Goal: Task Accomplishment & Management: Manage account settings

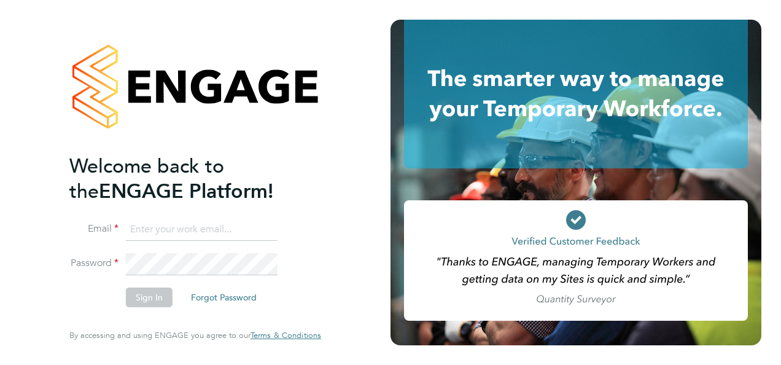
type input "kirsty.roberts@bgis.com"
click at [350, 213] on div "Welcome back to the ENGAGE Platform! Email kirsty.roberts@bgis.com Password Sig…" at bounding box center [195, 182] width 391 height 365
click at [150, 294] on button "Sign In" at bounding box center [149, 297] width 47 height 20
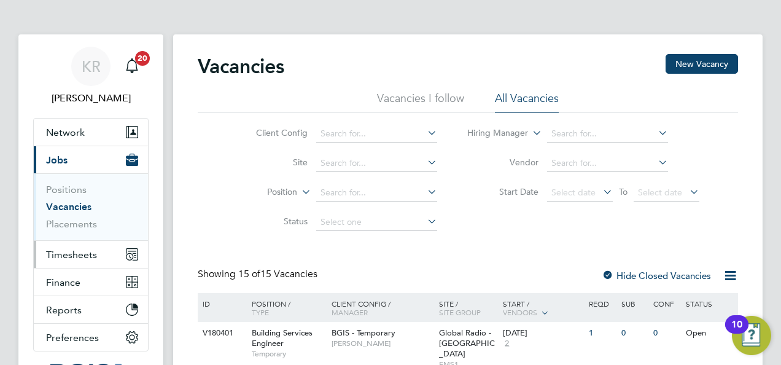
click at [91, 253] on span "Timesheets" at bounding box center [71, 255] width 51 height 12
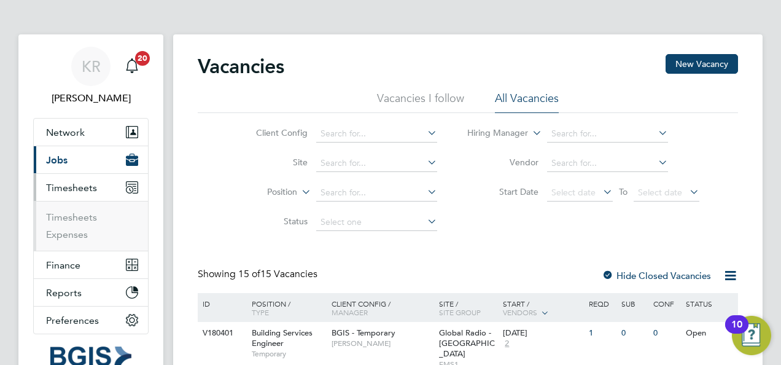
click at [70, 209] on ul "Timesheets Expenses" at bounding box center [91, 226] width 114 height 50
click at [78, 217] on link "Timesheets" at bounding box center [71, 217] width 51 height 12
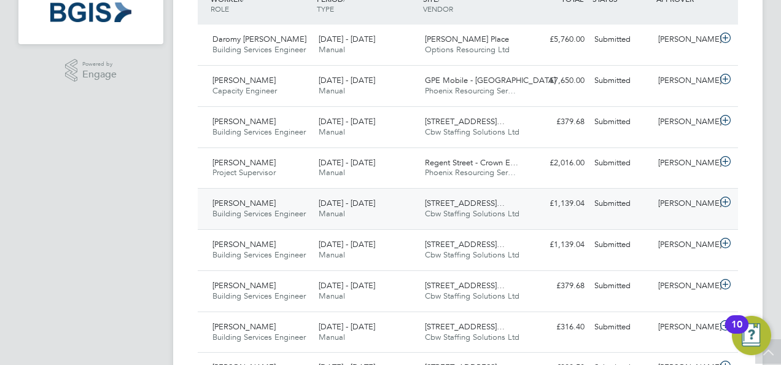
click at [728, 200] on icon at bounding box center [725, 202] width 15 height 10
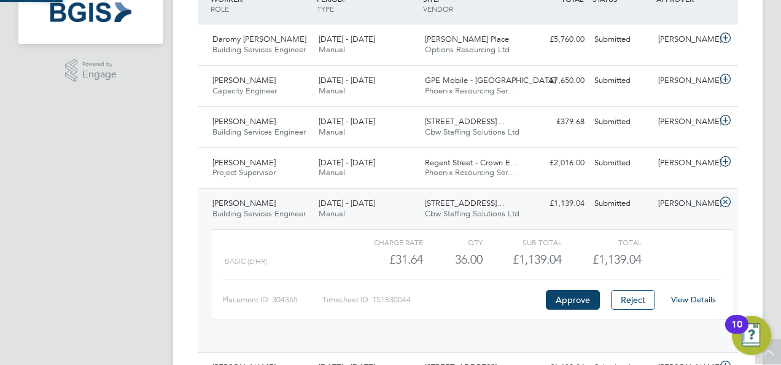
scroll to position [21, 120]
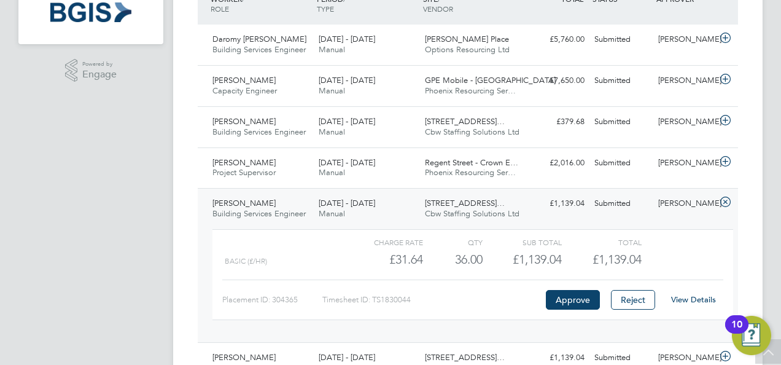
click at [682, 297] on link "View Details" at bounding box center [693, 299] width 45 height 10
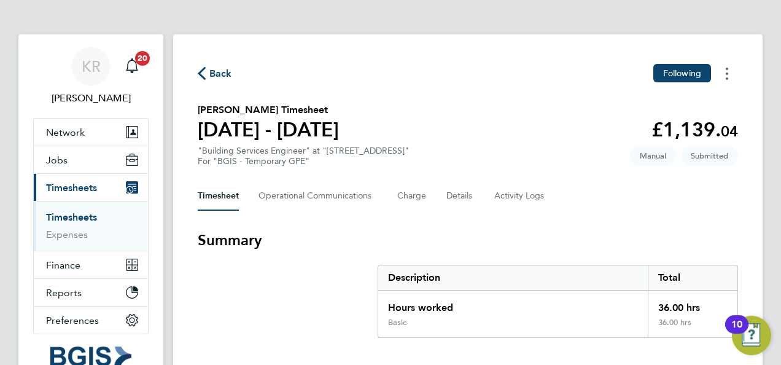
click at [725, 72] on button "Timesheets Menu" at bounding box center [727, 73] width 22 height 19
click at [705, 216] on div "Back Following [PERSON_NAME] as absent Download timesheet [PERSON_NAME] Timeshe…" at bounding box center [468, 351] width 590 height 634
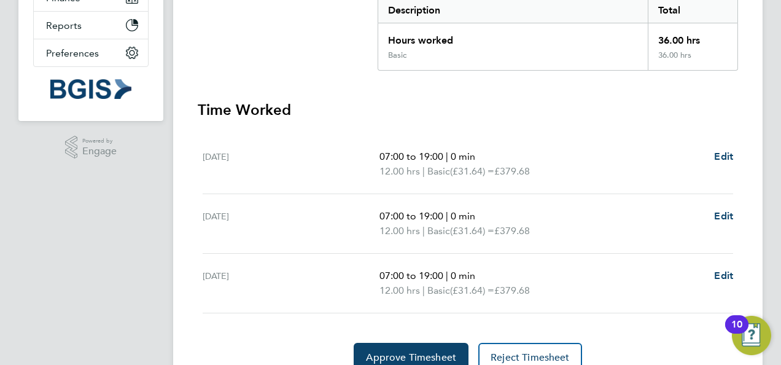
scroll to position [322, 0]
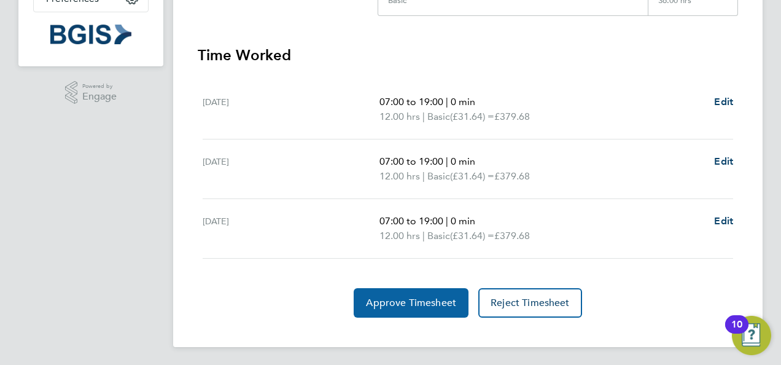
click at [404, 300] on span "Approve Timesheet" at bounding box center [411, 303] width 90 height 12
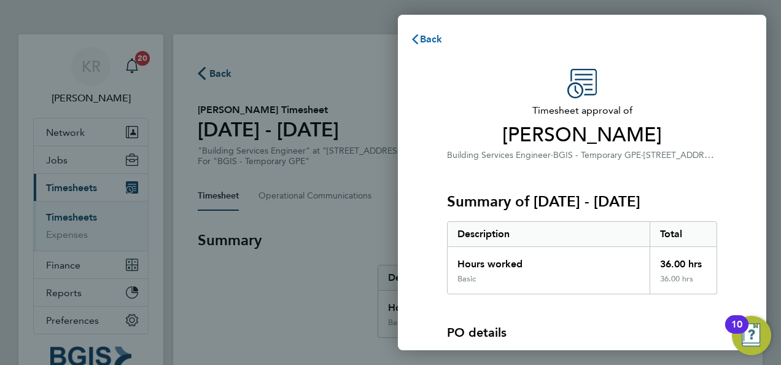
click at [426, 42] on span "Back" at bounding box center [431, 39] width 23 height 12
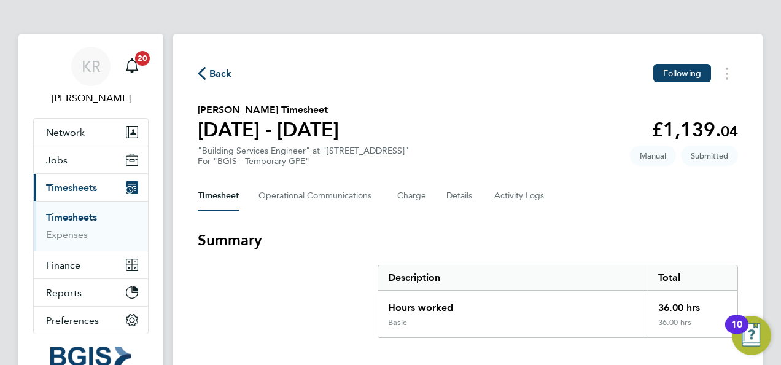
click at [210, 72] on span "Back" at bounding box center [220, 73] width 23 height 15
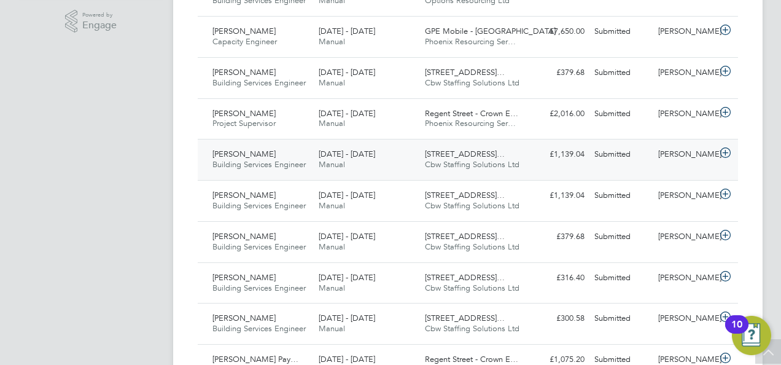
click at [725, 155] on icon at bounding box center [725, 153] width 15 height 10
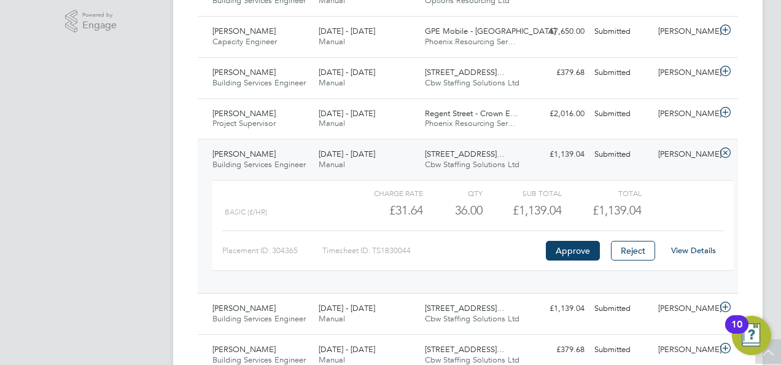
click at [679, 247] on link "View Details" at bounding box center [693, 250] width 45 height 10
click at [560, 255] on button "Approve" at bounding box center [573, 251] width 54 height 20
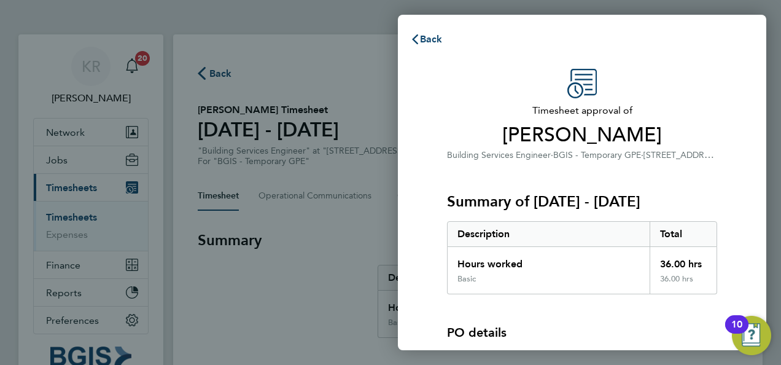
click at [715, 103] on span "Timesheet approval of" at bounding box center [582, 110] width 270 height 15
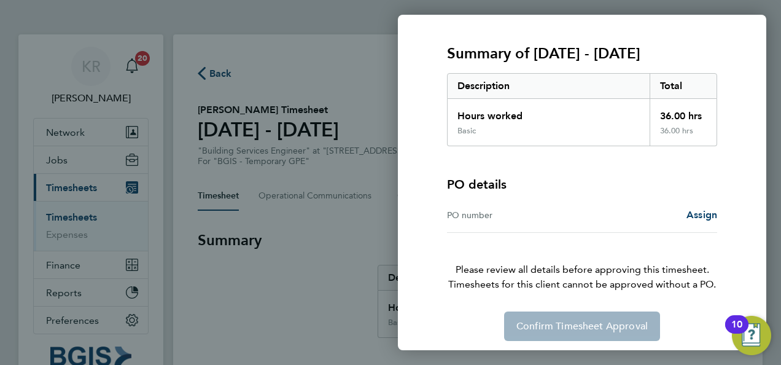
scroll to position [152, 0]
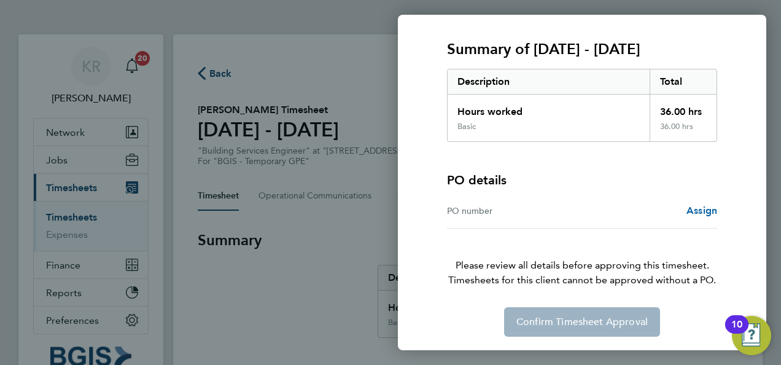
click at [695, 213] on span "Assign" at bounding box center [702, 211] width 31 height 12
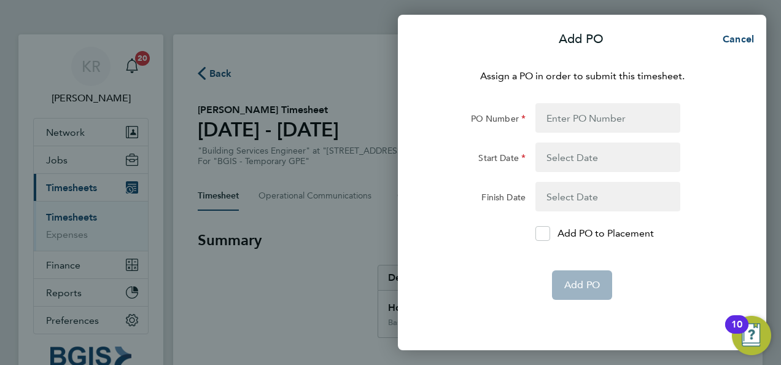
click at [586, 102] on div "Assign a PO in order to submit this timesheet. PO Number Start Date Finish Date…" at bounding box center [582, 202] width 369 height 296
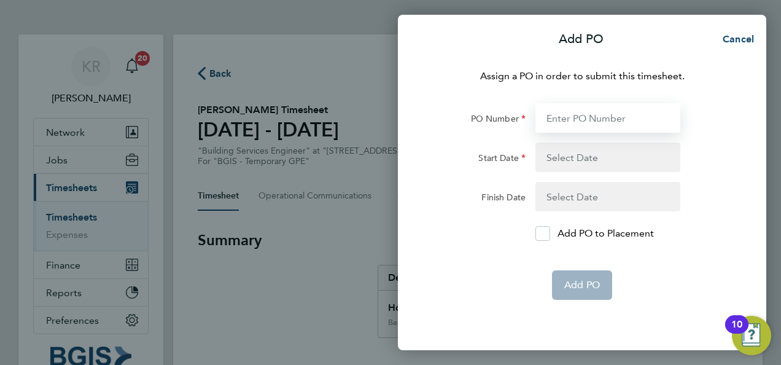
click at [592, 115] on input "PO Number" at bounding box center [608, 117] width 145 height 29
paste input "PO#25001261"
type input "PO#25001261"
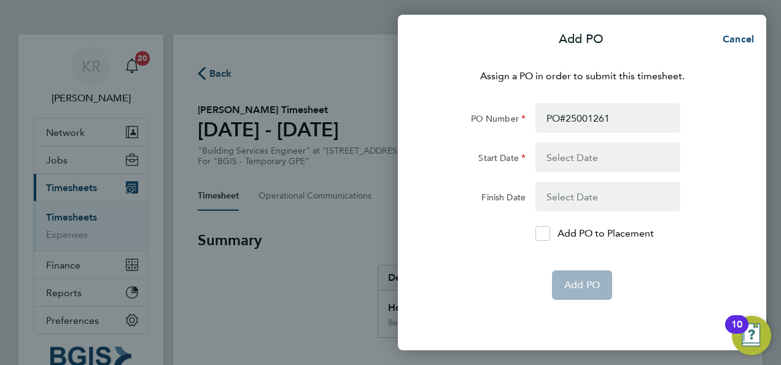
click at [578, 156] on button "button" at bounding box center [608, 157] width 145 height 29
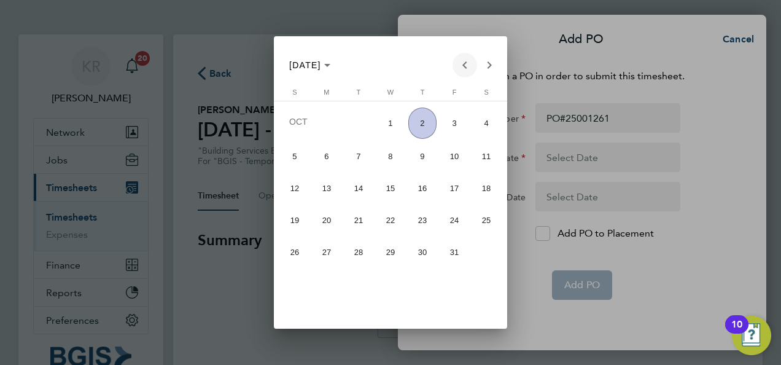
click at [463, 72] on span "Previous month" at bounding box center [465, 65] width 25 height 25
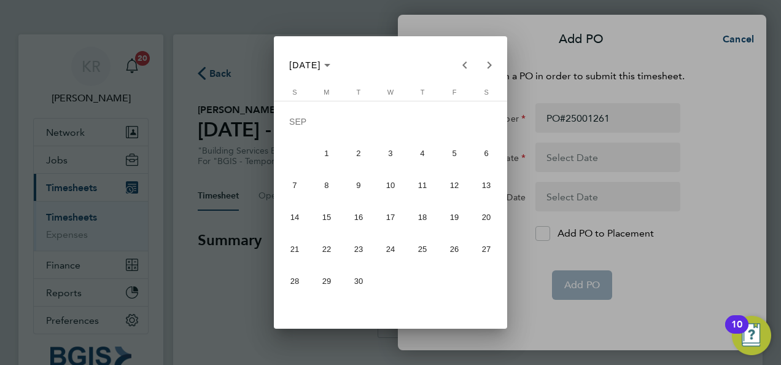
click at [484, 218] on span "20" at bounding box center [486, 217] width 29 height 29
type input "20 Sep 25"
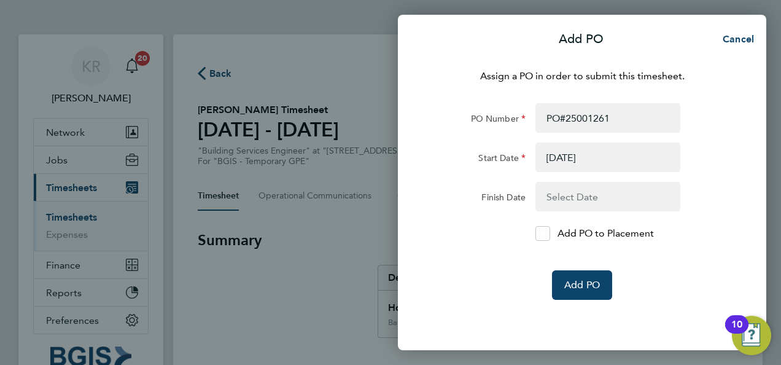
click at [596, 194] on button "button" at bounding box center [608, 196] width 145 height 29
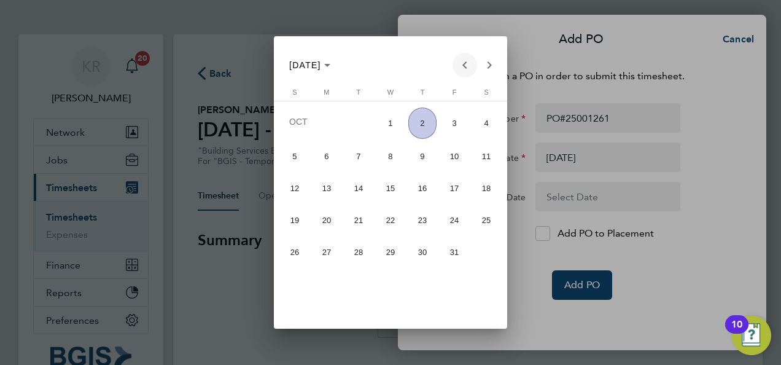
click at [466, 68] on span "Previous month" at bounding box center [465, 65] width 25 height 25
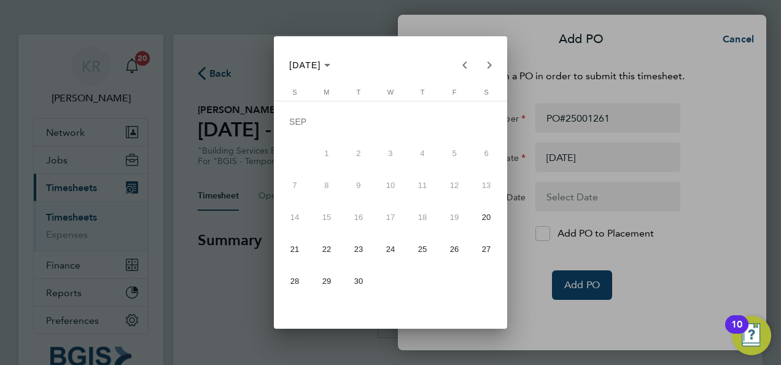
click at [455, 246] on span "26" at bounding box center [454, 249] width 29 height 29
type input "[DATE]"
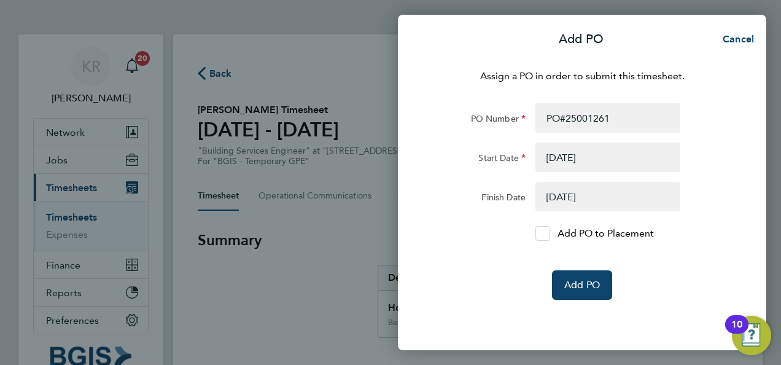
click at [550, 231] on label "Add PO to Placement" at bounding box center [608, 233] width 145 height 15
click at [547, 233] on input "Add PO to Placement" at bounding box center [547, 233] width 0 height 0
click at [578, 283] on span "Add PO" at bounding box center [582, 285] width 36 height 12
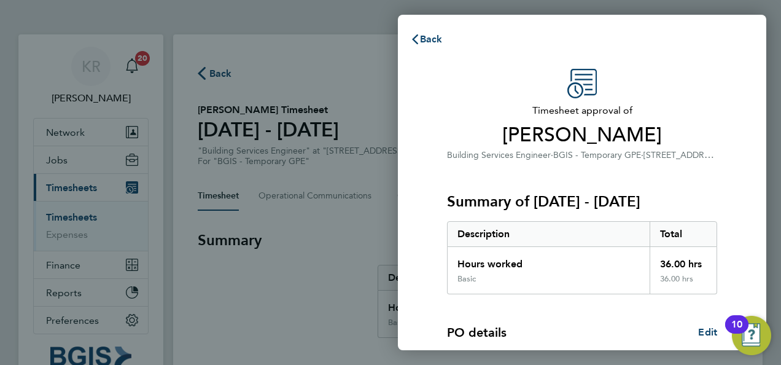
click at [668, 98] on div "Timesheet approval of Pravin Bhudia Building Services Engineer · BGIS - Tempora…" at bounding box center [582, 115] width 270 height 93
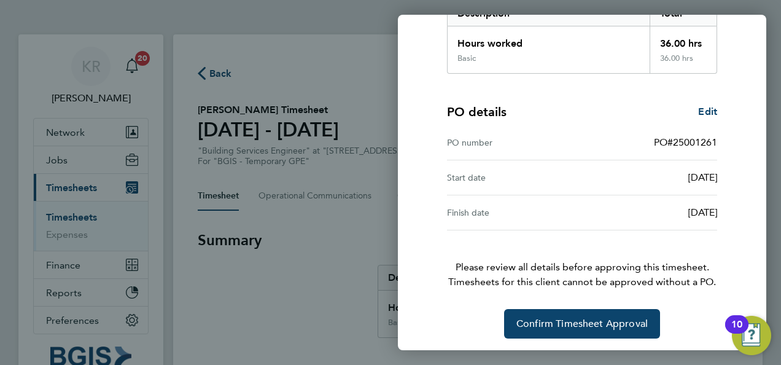
scroll to position [222, 0]
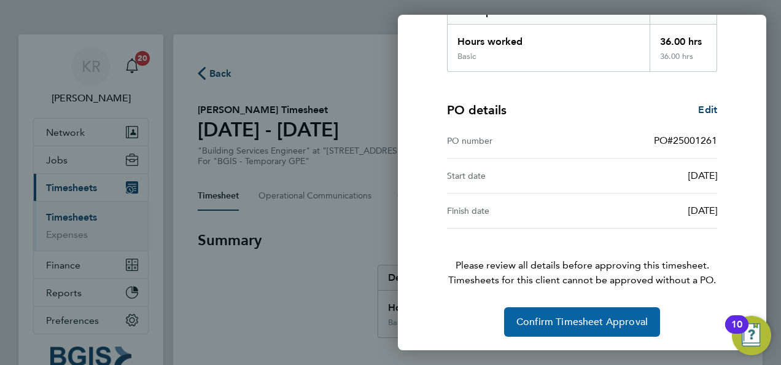
click at [593, 326] on span "Confirm Timesheet Approval" at bounding box center [582, 322] width 131 height 12
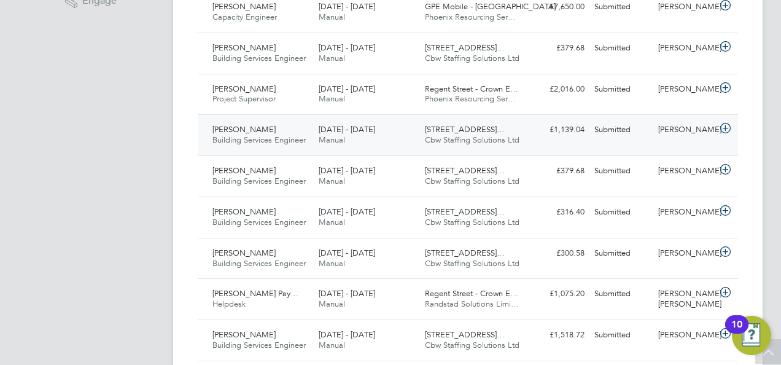
click at [727, 124] on icon at bounding box center [725, 128] width 15 height 10
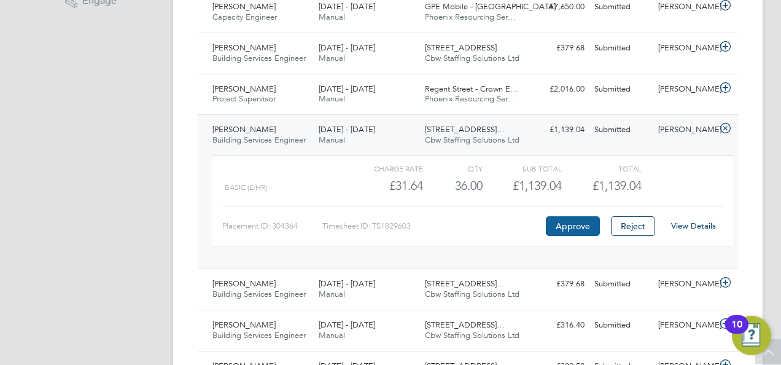
click at [576, 224] on button "Approve" at bounding box center [573, 226] width 54 height 20
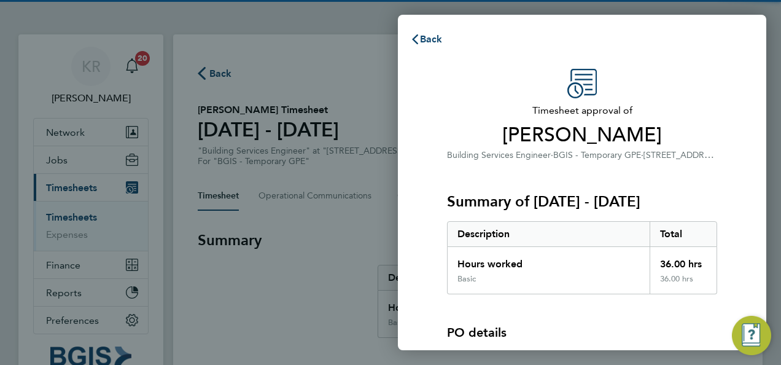
click at [695, 120] on h3 "Timesheet approval of [PERSON_NAME]" at bounding box center [582, 125] width 270 height 44
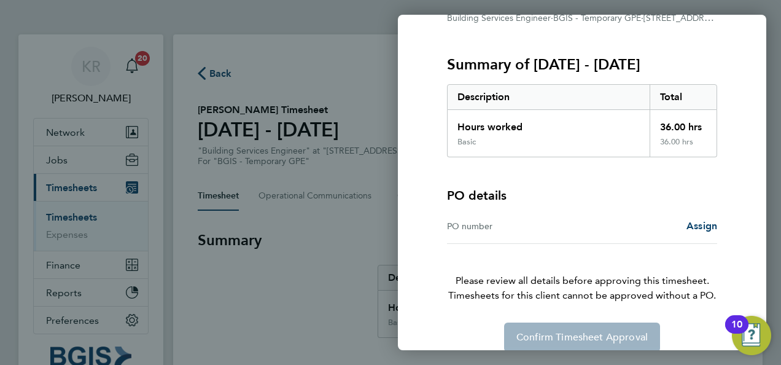
scroll to position [152, 0]
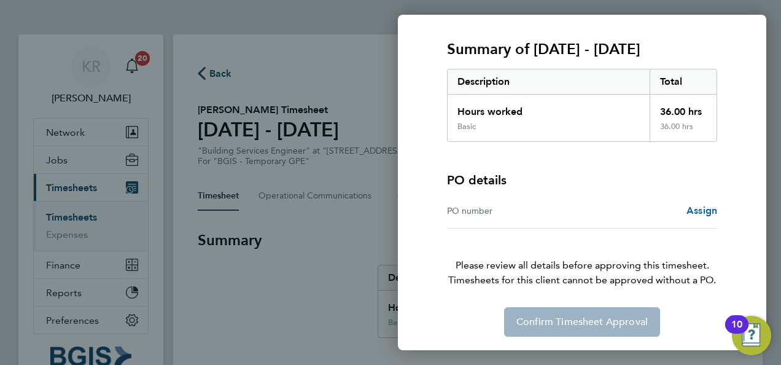
click at [703, 206] on span "Assign" at bounding box center [702, 211] width 31 height 12
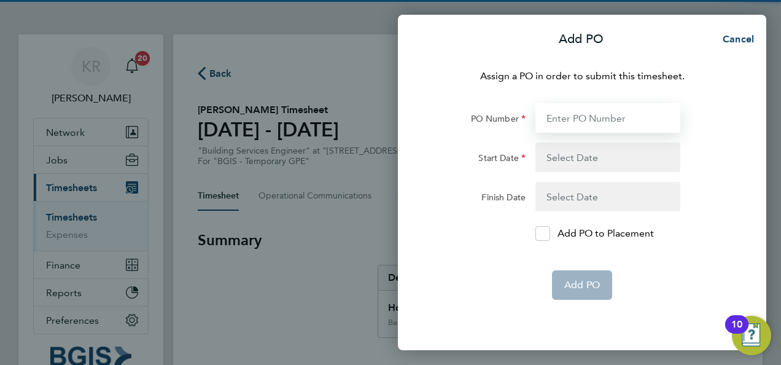
click at [599, 131] on input "PO Number" at bounding box center [608, 117] width 145 height 29
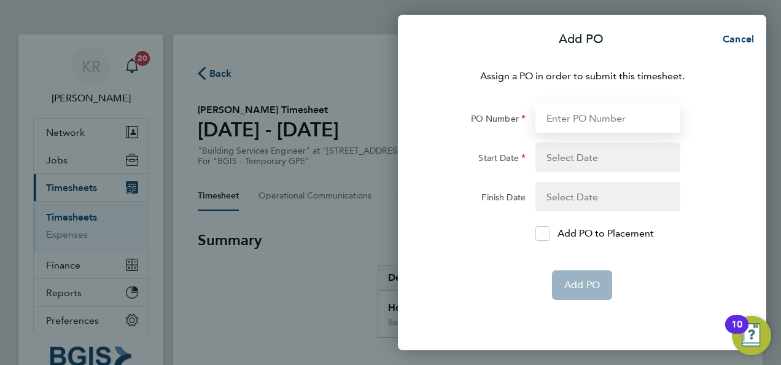
paste input "PO#25001261"
type input "PO#25001261"
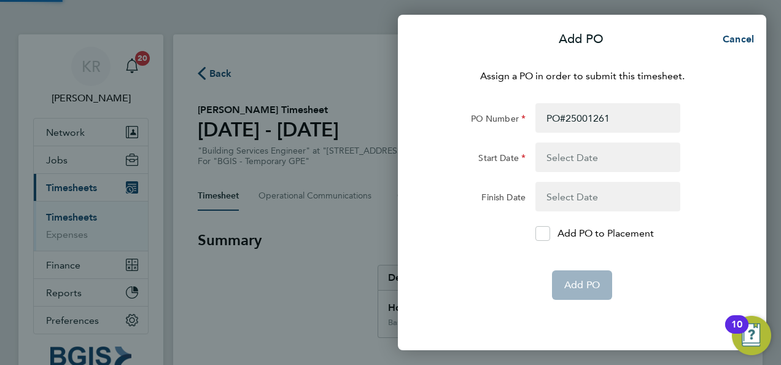
click at [608, 154] on button "button" at bounding box center [608, 157] width 145 height 29
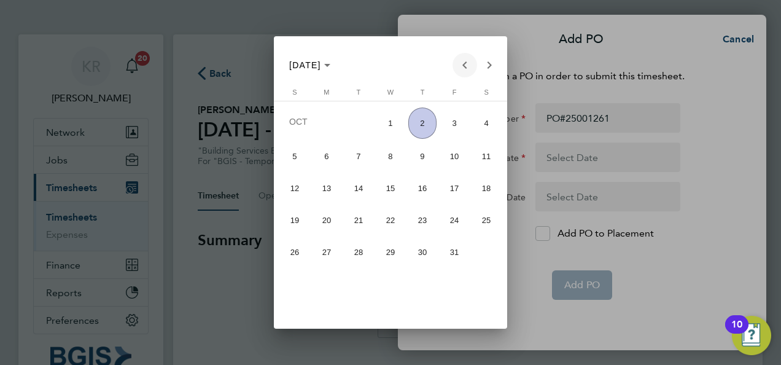
click at [469, 62] on span "Previous month" at bounding box center [465, 65] width 25 height 25
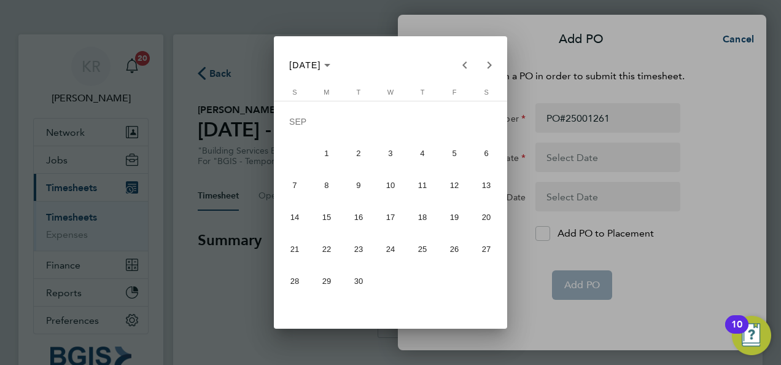
click at [484, 221] on span "20" at bounding box center [486, 217] width 29 height 29
type input "20 Sep 25"
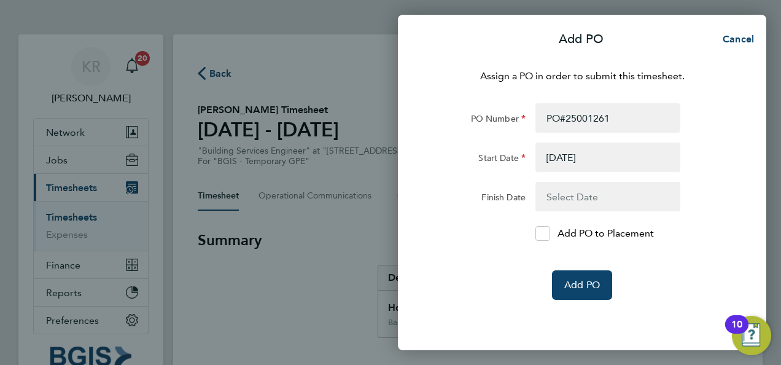
click at [586, 197] on button "button" at bounding box center [608, 196] width 145 height 29
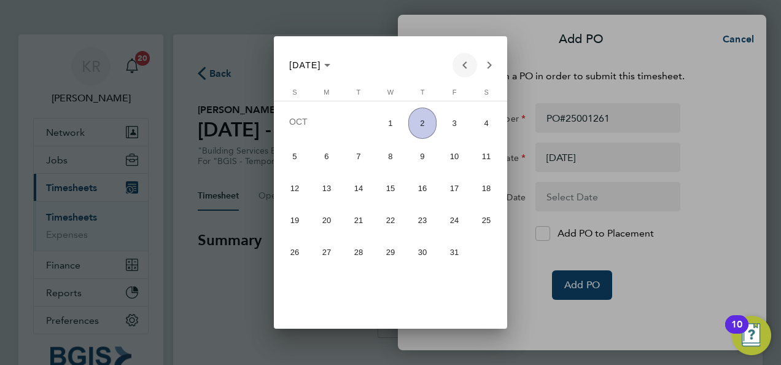
click at [459, 61] on span "Previous month" at bounding box center [465, 65] width 25 height 25
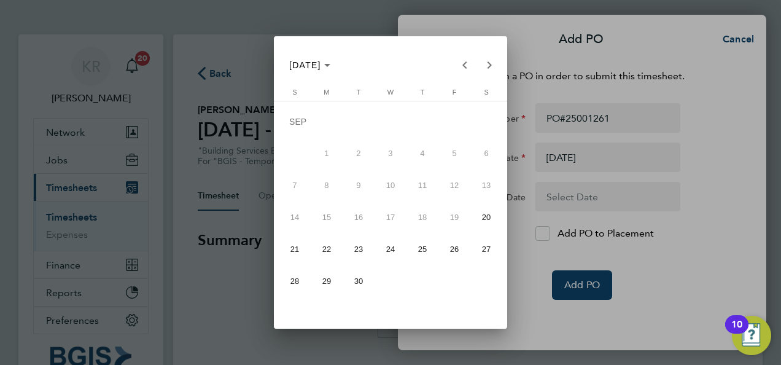
click at [461, 243] on span "26" at bounding box center [454, 249] width 29 height 29
type input "26 Sep 25"
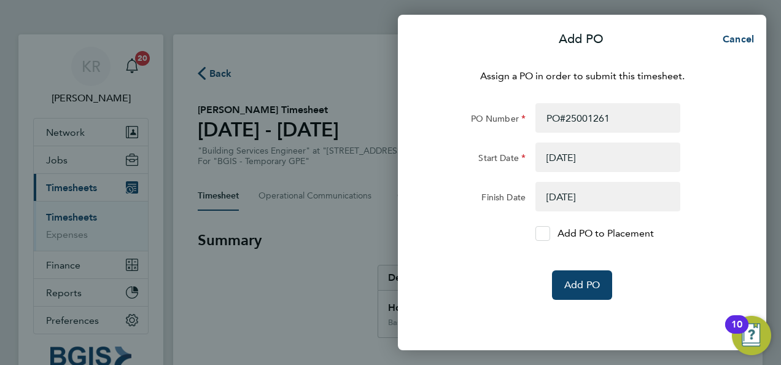
click at [543, 232] on icon at bounding box center [542, 234] width 9 height 8
click at [547, 233] on input "Add PO to Placement" at bounding box center [547, 233] width 0 height 0
click at [574, 275] on button "Add PO" at bounding box center [582, 284] width 60 height 29
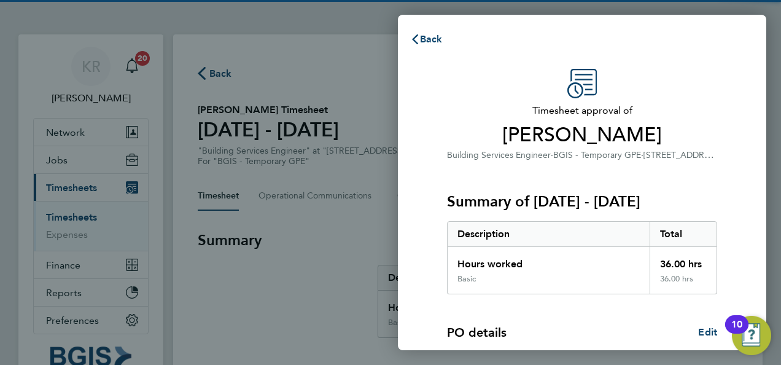
click at [736, 79] on div "Timesheet approval of Pravin Bhudia Building Services Engineer · BGIS - Tempora…" at bounding box center [582, 314] width 369 height 520
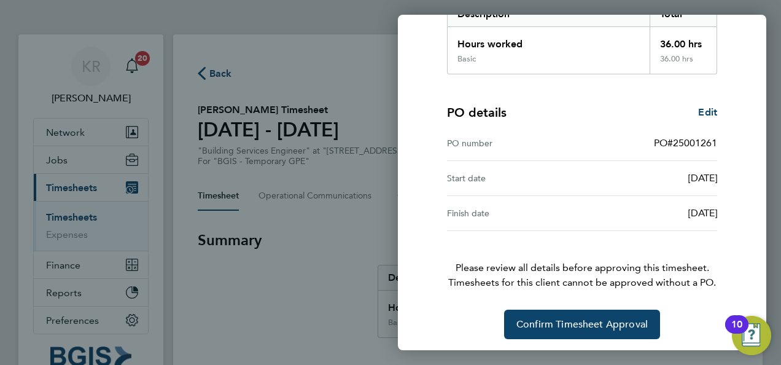
scroll to position [222, 0]
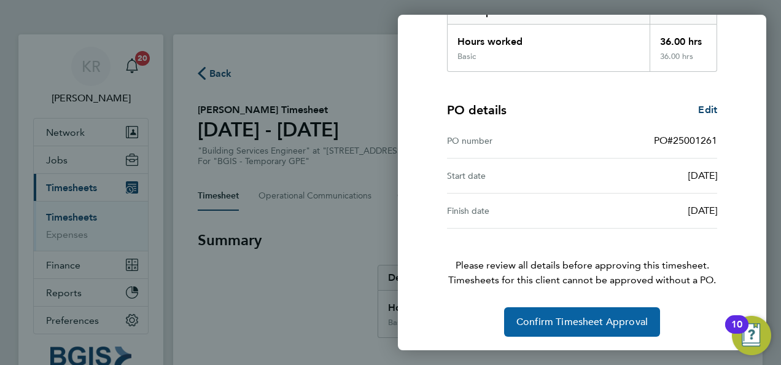
click at [586, 323] on span "Confirm Timesheet Approval" at bounding box center [582, 322] width 131 height 12
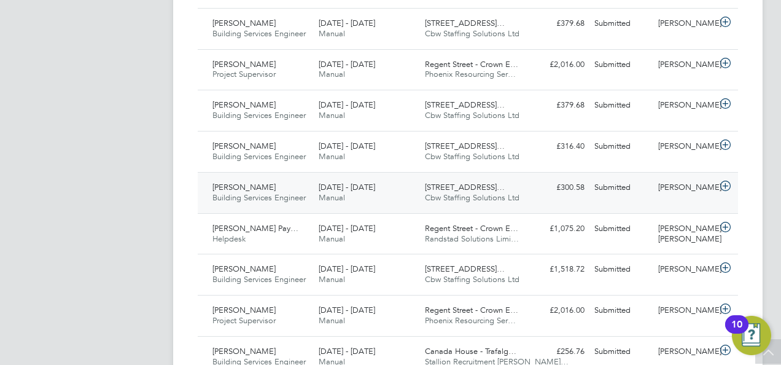
click at [725, 181] on icon at bounding box center [725, 186] width 15 height 10
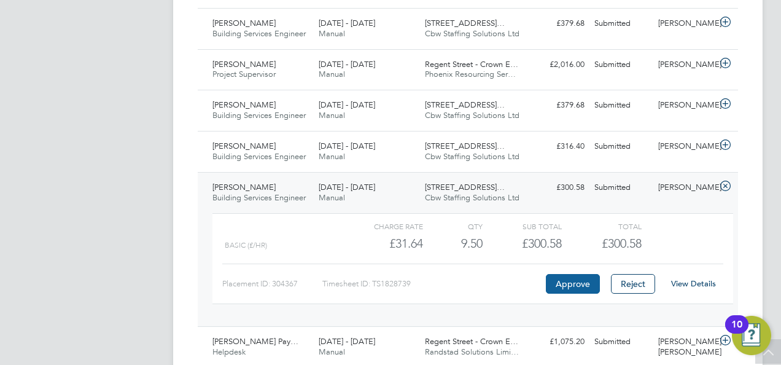
click at [579, 275] on button "Approve" at bounding box center [573, 284] width 54 height 20
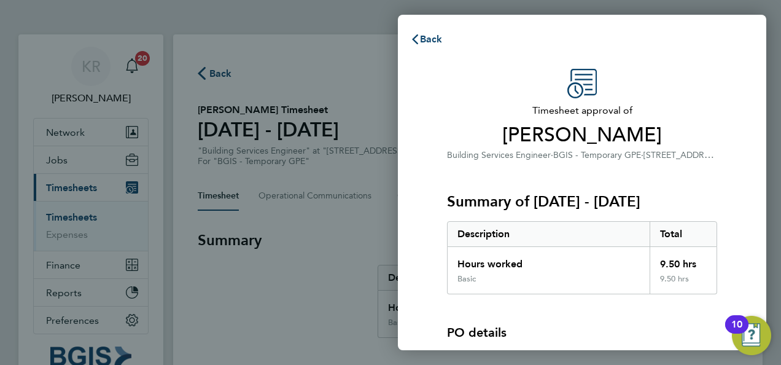
click at [683, 79] on div "Timesheet approval of Leon Hendricks Building Services Engineer · BGIS - Tempor…" at bounding box center [582, 115] width 270 height 93
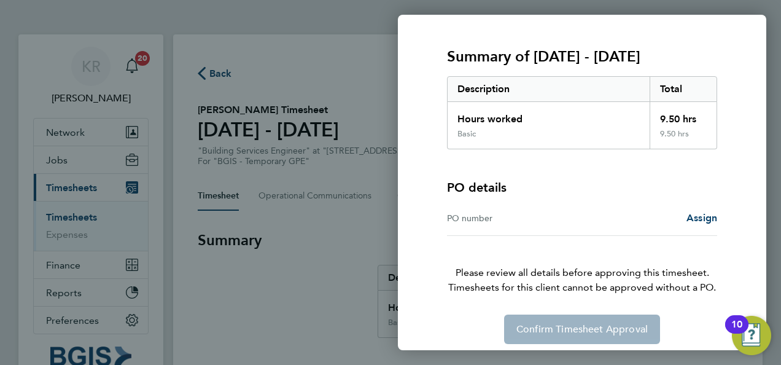
scroll to position [152, 0]
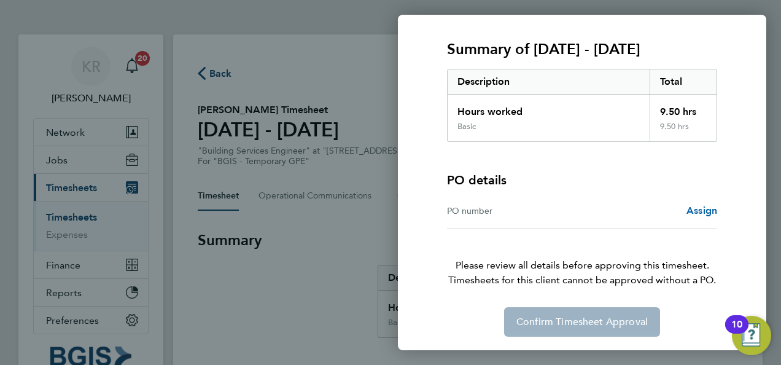
click at [693, 214] on span "Assign" at bounding box center [702, 211] width 31 height 12
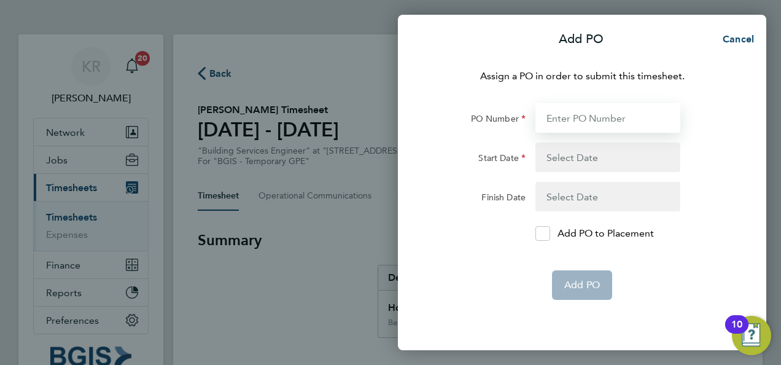
click at [579, 119] on input "PO Number" at bounding box center [608, 117] width 145 height 29
paste input "PO#25001261"
type input "PO#25001261"
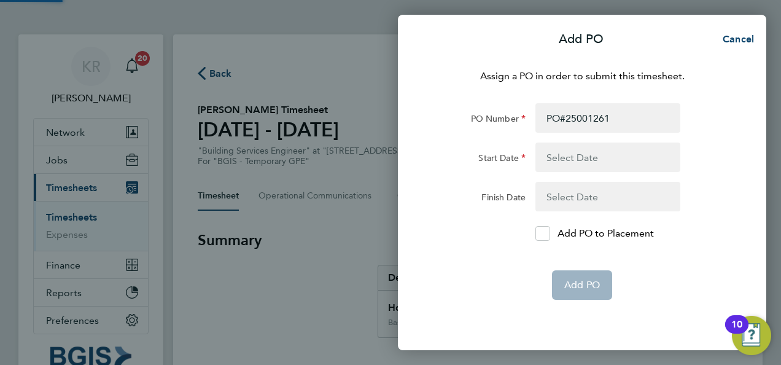
click at [608, 158] on button "button" at bounding box center [608, 157] width 145 height 29
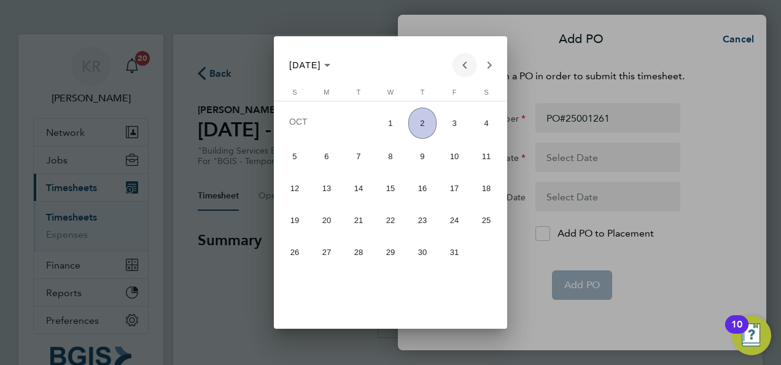
click at [461, 58] on span "Previous month" at bounding box center [465, 65] width 25 height 25
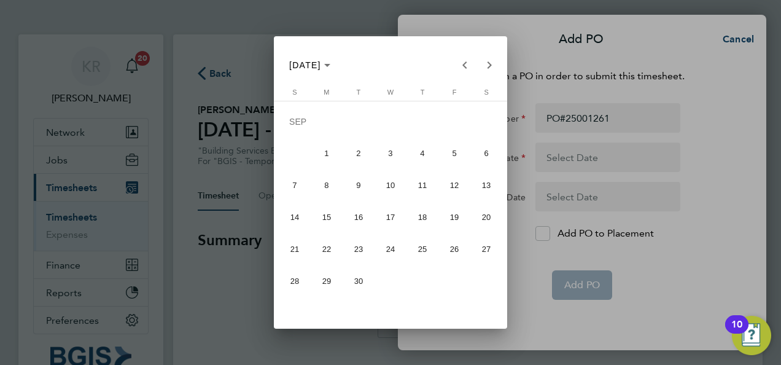
click at [478, 216] on span "20" at bounding box center [486, 217] width 29 height 29
type input "20 Sep 25"
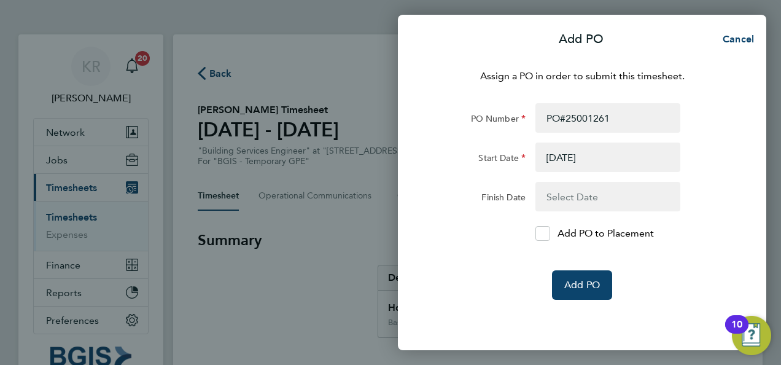
click at [570, 203] on button "button" at bounding box center [608, 196] width 145 height 29
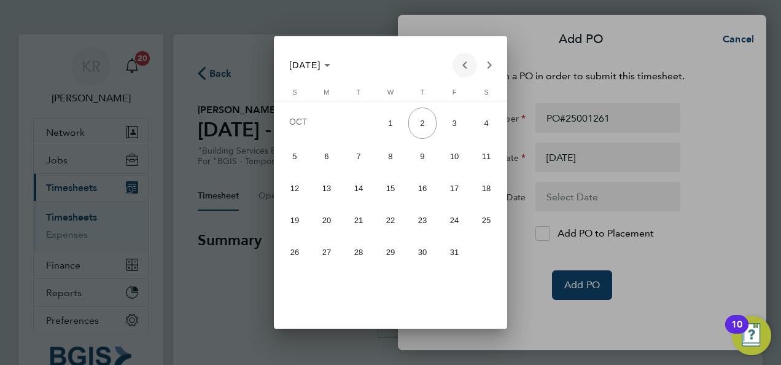
drag, startPoint x: 449, startPoint y: 64, endPoint x: 461, endPoint y: 66, distance: 11.9
click at [461, 66] on div "OCT 2025 OCT 2025" at bounding box center [390, 65] width 222 height 25
click at [461, 61] on span "Previous month" at bounding box center [465, 65] width 25 height 25
click at [458, 244] on span "26" at bounding box center [454, 249] width 29 height 29
type input "[DATE]"
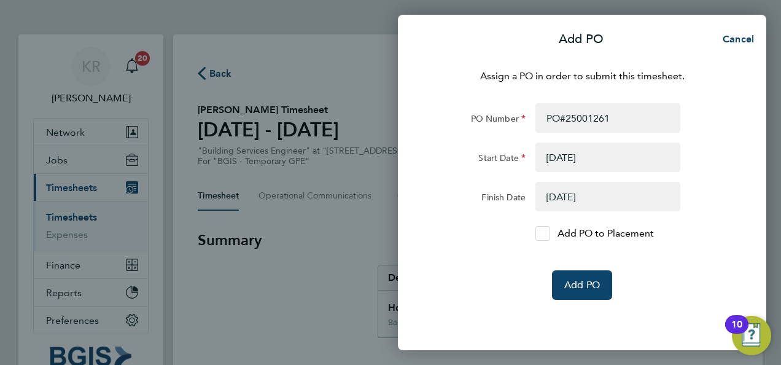
click at [548, 228] on div at bounding box center [543, 233] width 15 height 15
click at [547, 233] on input "Add PO to Placement" at bounding box center [547, 233] width 0 height 0
click at [576, 276] on button "Add PO" at bounding box center [582, 284] width 60 height 29
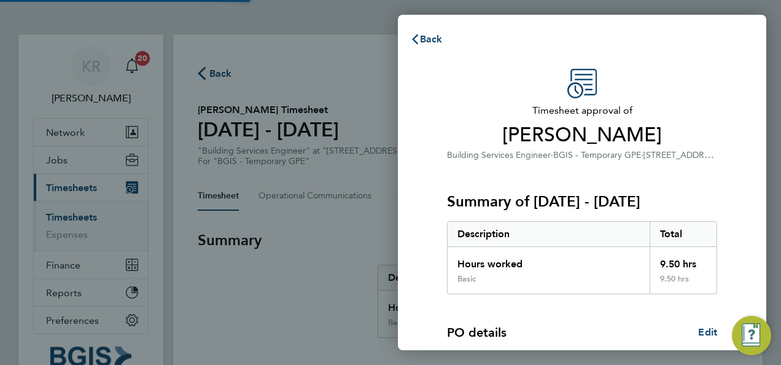
click at [713, 122] on h3 "Timesheet approval of Leon Hendricks" at bounding box center [582, 125] width 270 height 44
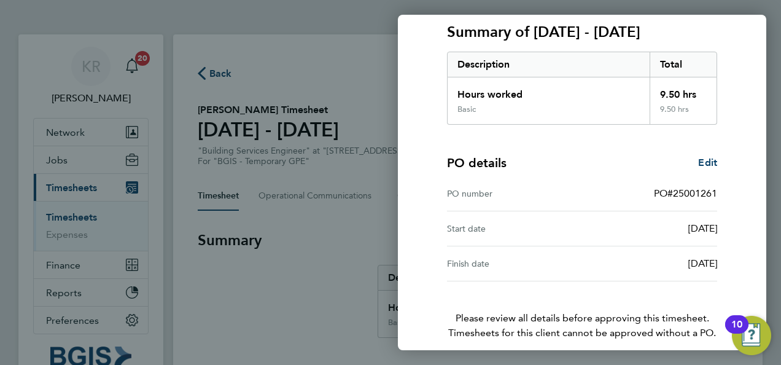
scroll to position [222, 0]
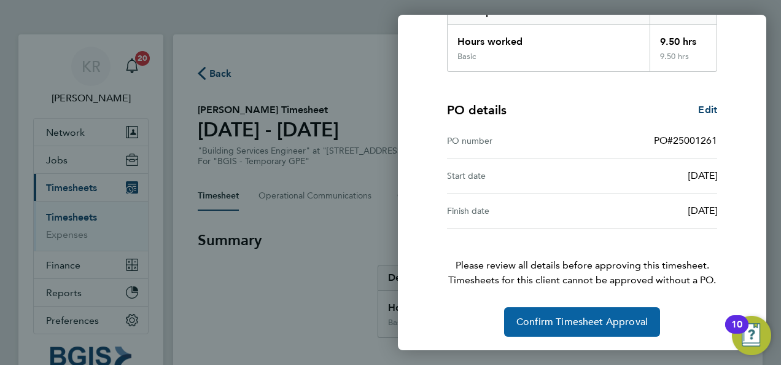
click at [579, 322] on span "Confirm Timesheet Approval" at bounding box center [582, 322] width 131 height 12
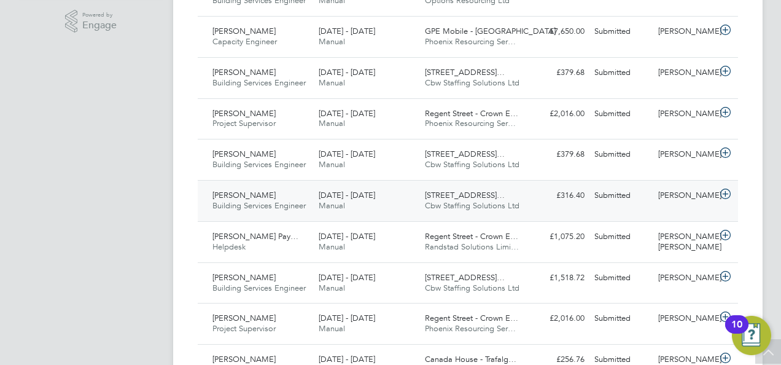
click at [731, 192] on icon at bounding box center [725, 194] width 15 height 10
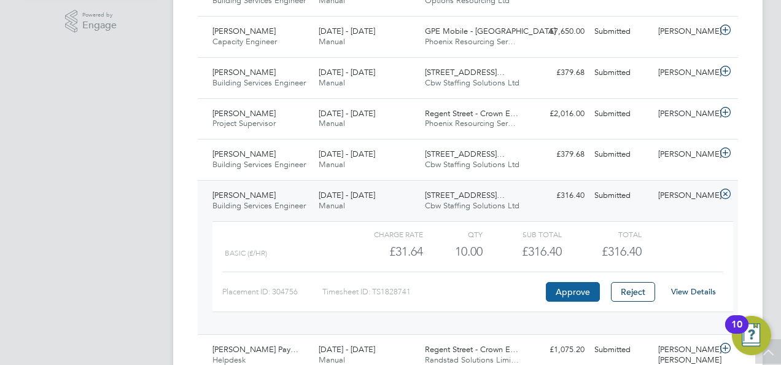
click at [574, 291] on button "Approve" at bounding box center [573, 292] width 54 height 20
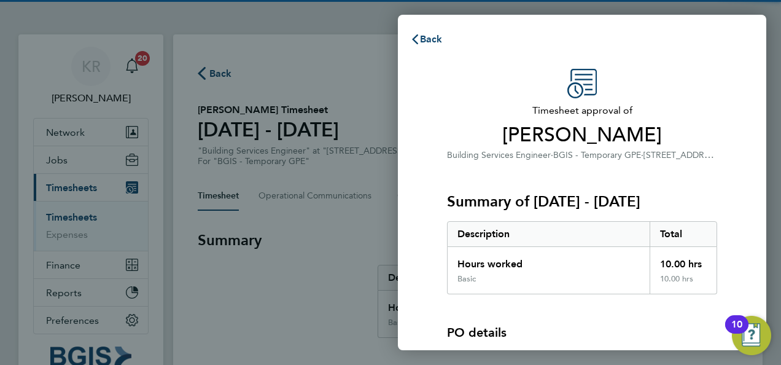
click at [694, 116] on span "Timesheet approval of" at bounding box center [582, 110] width 270 height 15
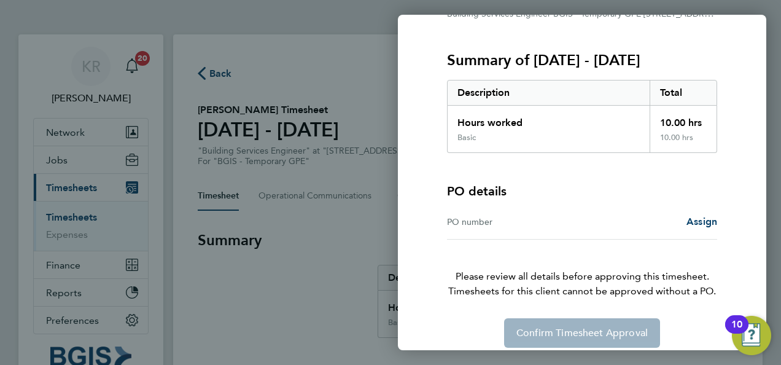
scroll to position [152, 0]
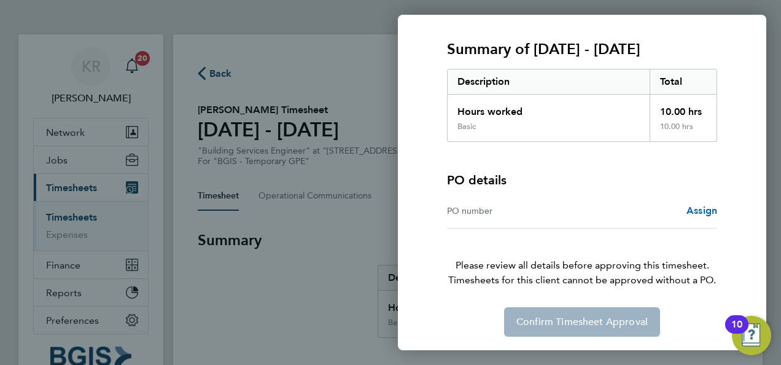
click at [701, 209] on span "Assign" at bounding box center [702, 211] width 31 height 12
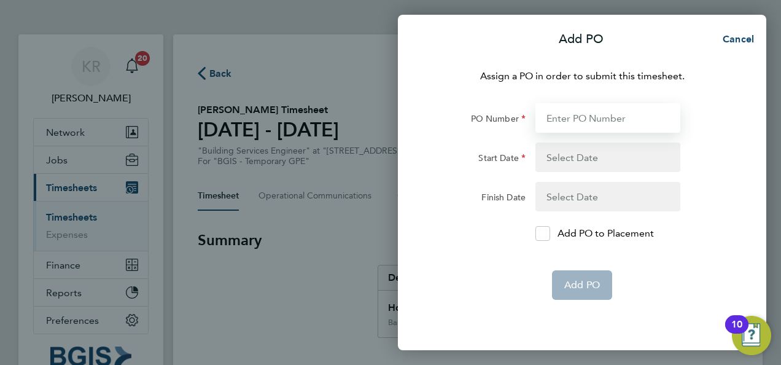
click at [604, 111] on input "PO Number" at bounding box center [608, 117] width 145 height 29
paste input "PO#25001261"
type input "PO#25001261"
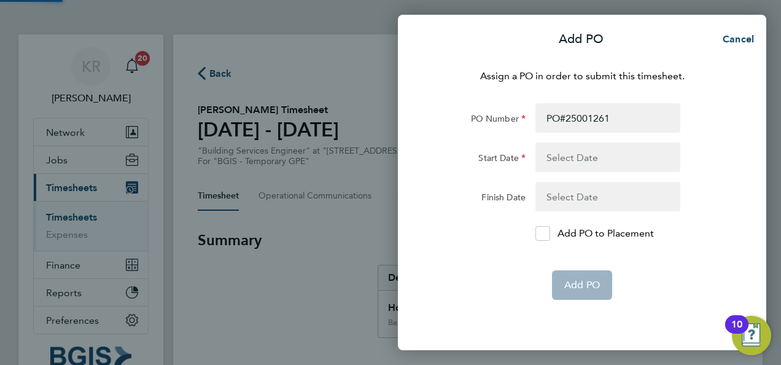
click at [617, 154] on button "button" at bounding box center [608, 157] width 145 height 29
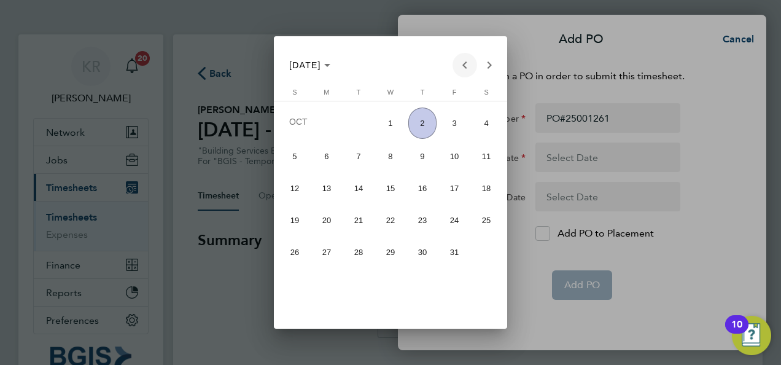
click at [468, 62] on span "Previous month" at bounding box center [465, 65] width 25 height 25
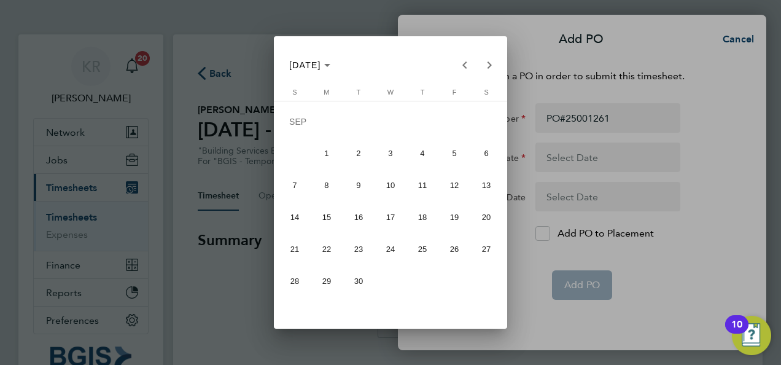
click at [481, 220] on span "20" at bounding box center [486, 217] width 29 height 29
type input "20 Sep 25"
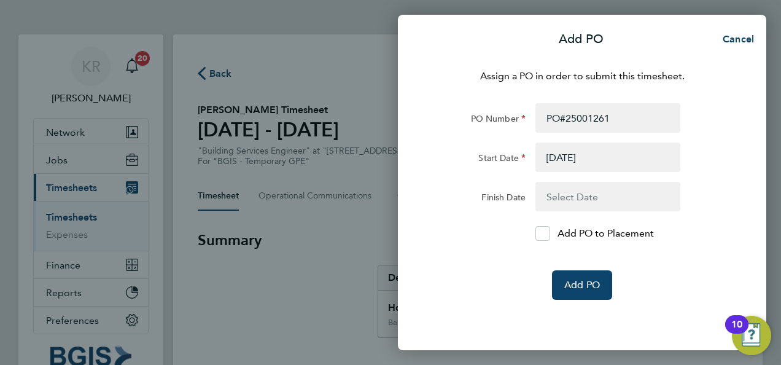
click at [575, 211] on form "PO Number PO#25001261 Start Date 20 Sep 25 Finish Date Add PO to Placement Add …" at bounding box center [582, 201] width 300 height 197
click at [576, 206] on button "button" at bounding box center [608, 196] width 145 height 29
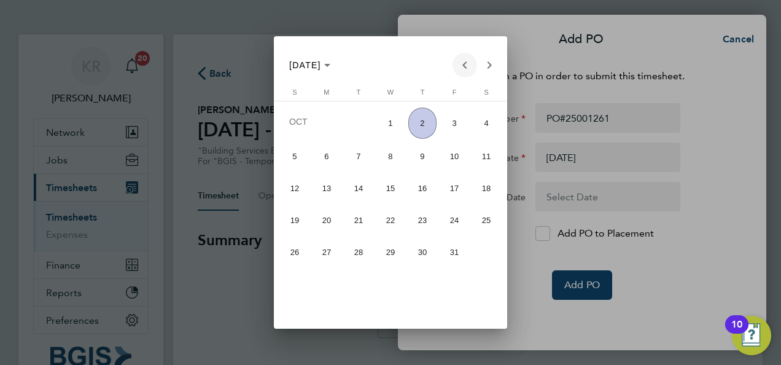
click at [459, 63] on span "Previous month" at bounding box center [465, 65] width 25 height 25
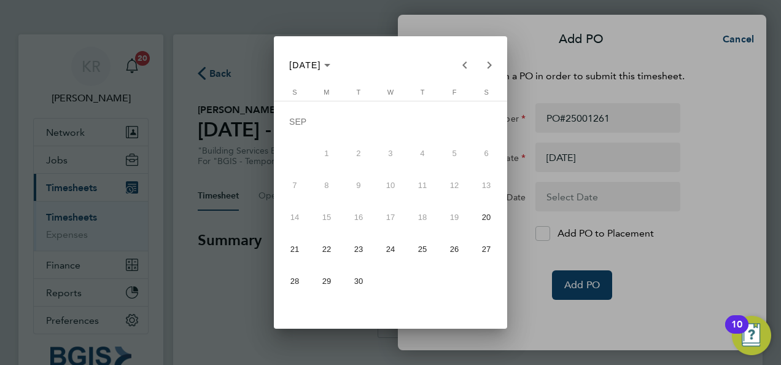
click at [459, 246] on span "26" at bounding box center [454, 249] width 29 height 29
type input "26 Sep 25"
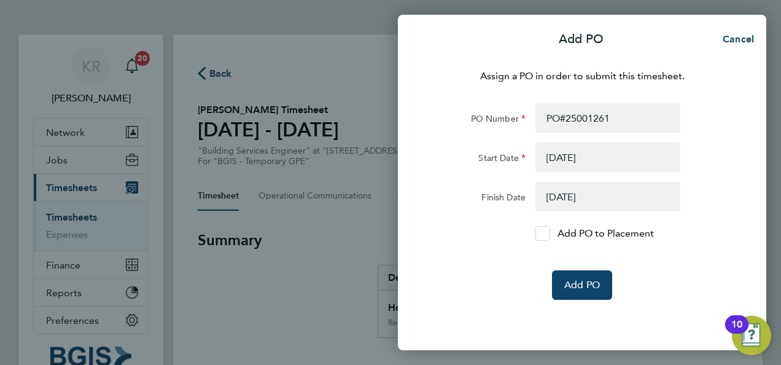
click at [550, 228] on div at bounding box center [543, 233] width 15 height 15
click at [547, 233] on input "Add PO to Placement" at bounding box center [547, 233] width 0 height 0
click at [595, 287] on span "Add PO" at bounding box center [582, 285] width 36 height 12
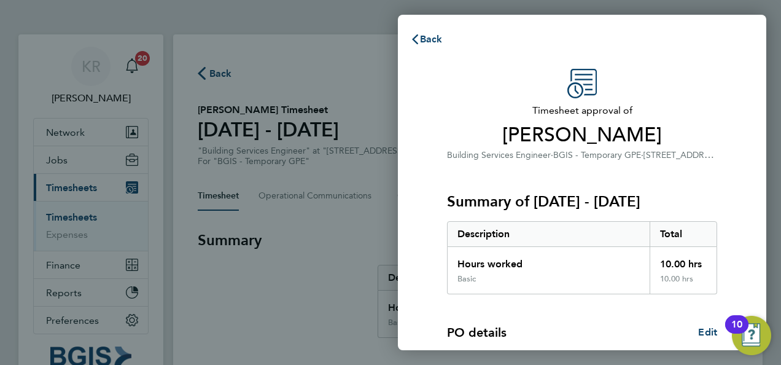
click at [744, 87] on div "Timesheet approval of Leon Hendricks Building Services Engineer · BGIS - Tempor…" at bounding box center [582, 314] width 369 height 520
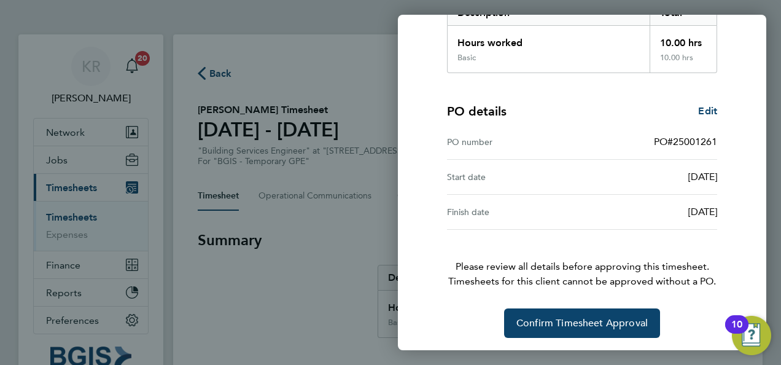
scroll to position [222, 0]
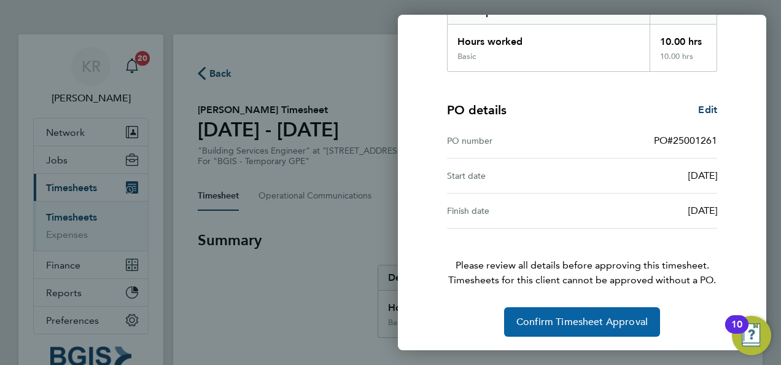
click at [609, 310] on button "Confirm Timesheet Approval" at bounding box center [582, 321] width 156 height 29
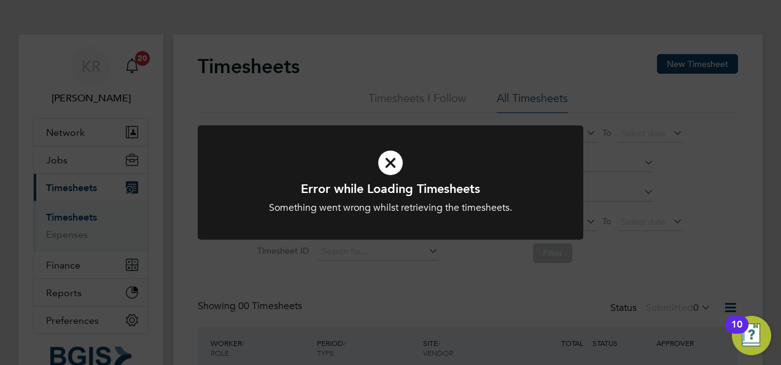
click at [416, 54] on div "Error while Loading Timesheets Something went wrong whilst retrieving the times…" at bounding box center [390, 182] width 781 height 365
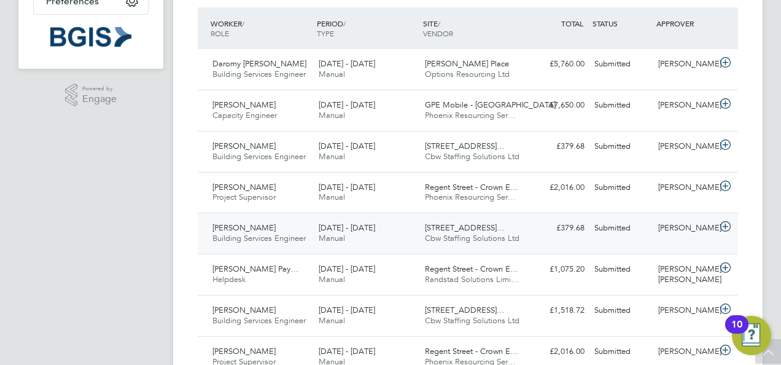
click at [728, 223] on icon at bounding box center [725, 227] width 15 height 10
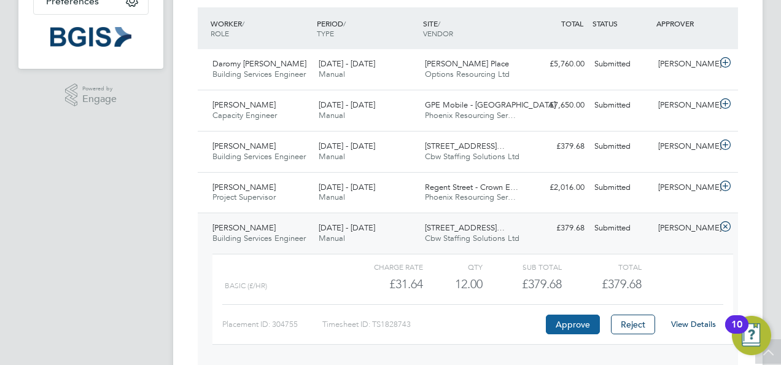
click at [568, 329] on button "Approve" at bounding box center [573, 324] width 54 height 20
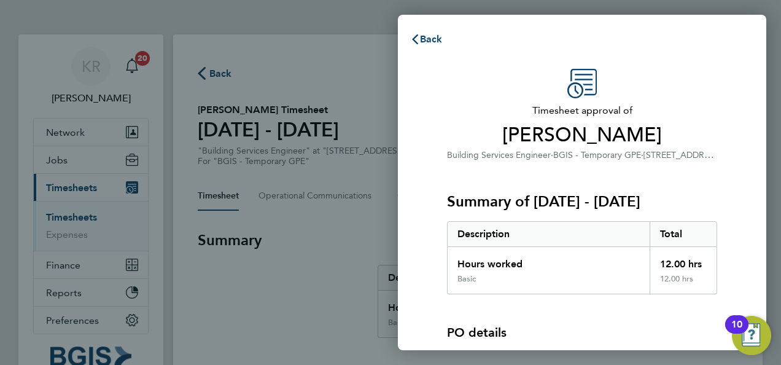
click at [708, 90] on div "Timesheet approval of [PERSON_NAME] Building Services Engineer · BGIS - Tempora…" at bounding box center [582, 115] width 270 height 93
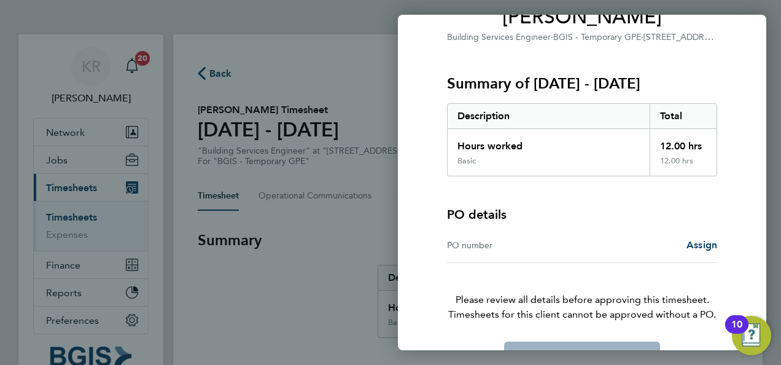
scroll to position [152, 0]
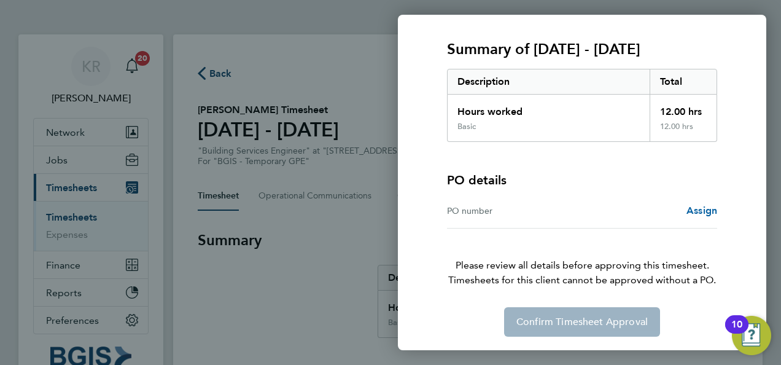
click at [713, 213] on span "Assign" at bounding box center [702, 211] width 31 height 12
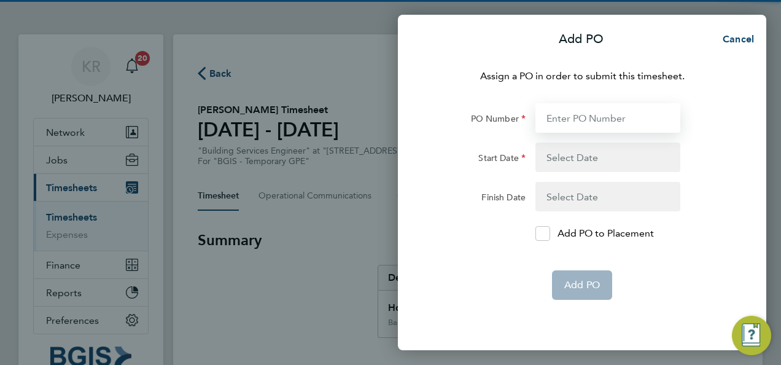
click at [624, 120] on input "PO Number" at bounding box center [608, 117] width 145 height 29
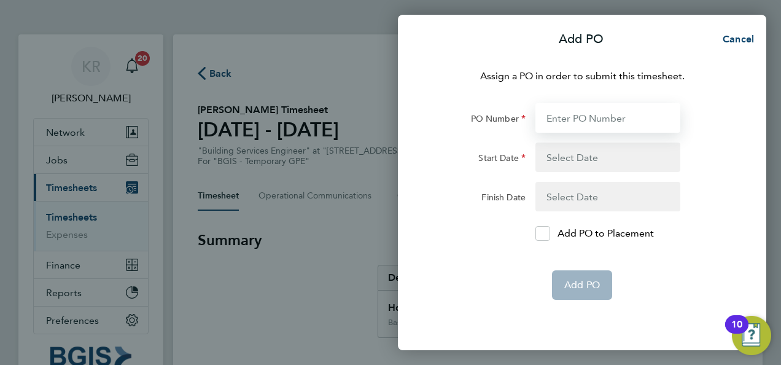
paste input "PO#25001261"
type input "PO#25001261"
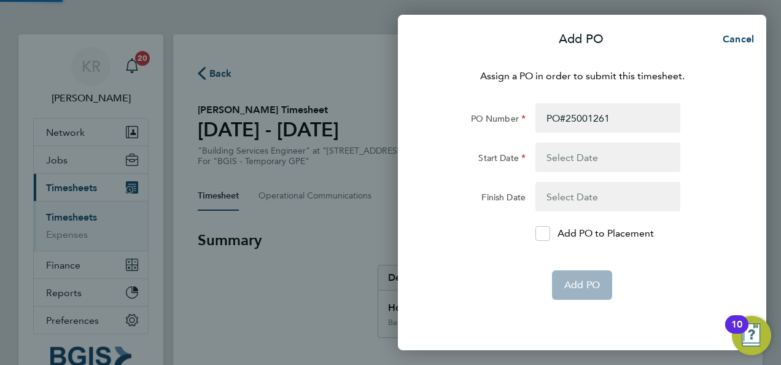
click at [618, 151] on button "button" at bounding box center [608, 157] width 145 height 29
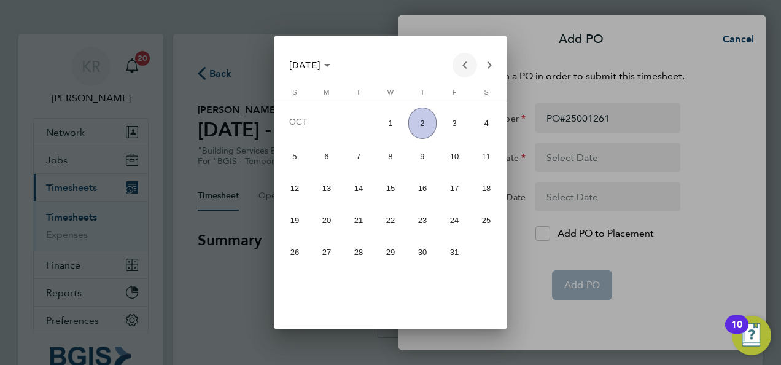
click at [467, 61] on span "Previous month" at bounding box center [465, 65] width 25 height 25
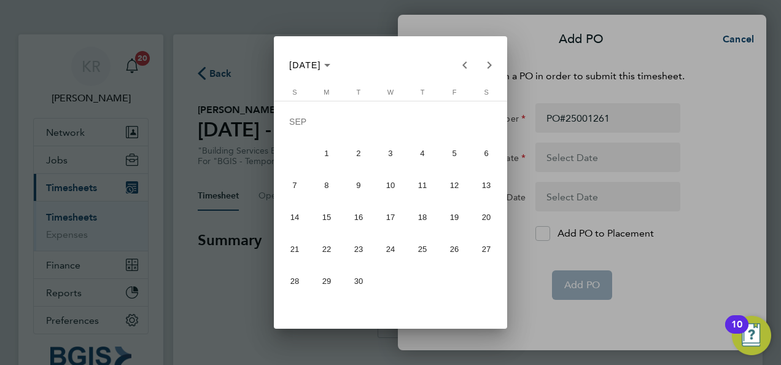
click at [485, 214] on span "20" at bounding box center [486, 217] width 29 height 29
type input "[DATE]"
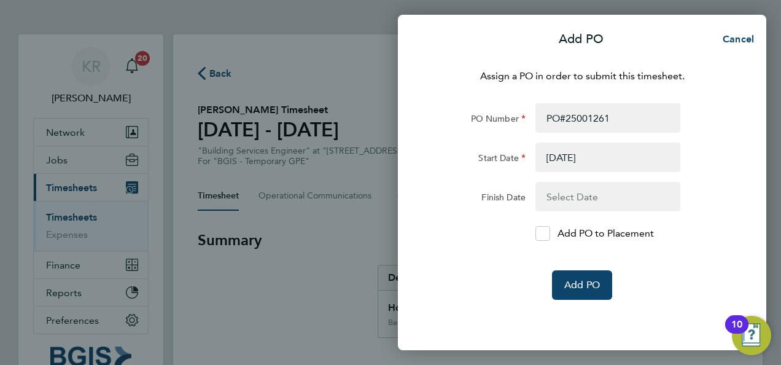
click at [558, 201] on button "button" at bounding box center [608, 196] width 145 height 29
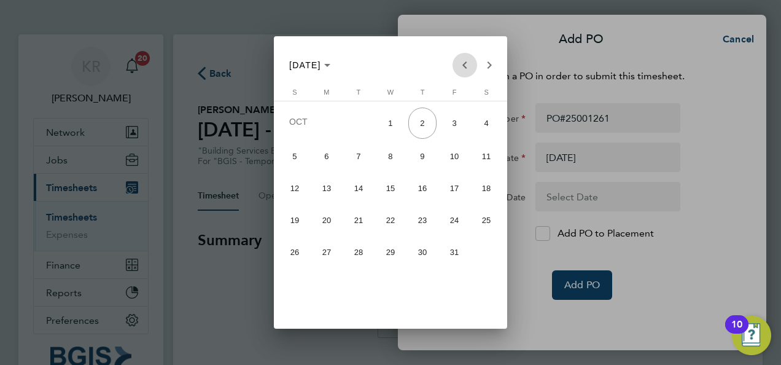
click at [467, 61] on span "Previous month" at bounding box center [465, 65] width 25 height 25
click at [459, 244] on span "26" at bounding box center [454, 249] width 29 height 29
type input "26 Sep 25"
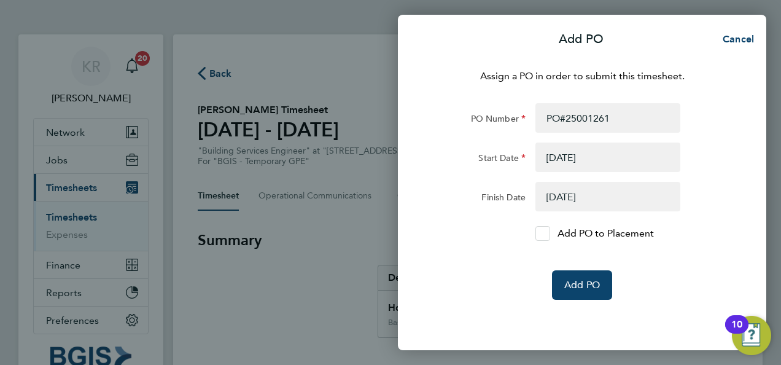
click at [541, 230] on icon at bounding box center [542, 234] width 9 height 8
click at [547, 233] on input "Add PO to Placement" at bounding box center [547, 233] width 0 height 0
click at [590, 288] on span "Add PO" at bounding box center [582, 285] width 36 height 12
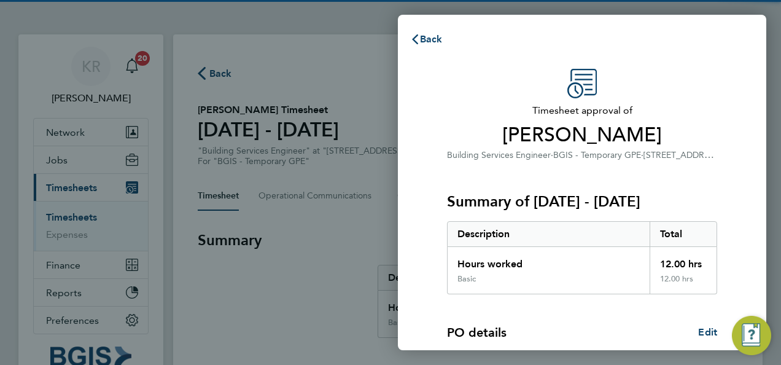
click at [687, 139] on span "Vinaykumar Patel" at bounding box center [582, 135] width 270 height 25
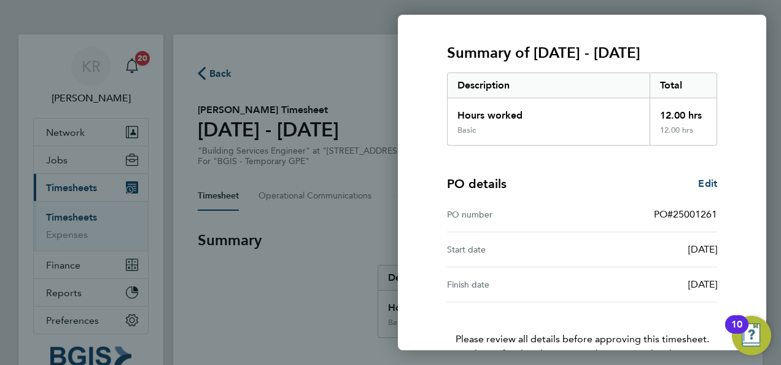
scroll to position [222, 0]
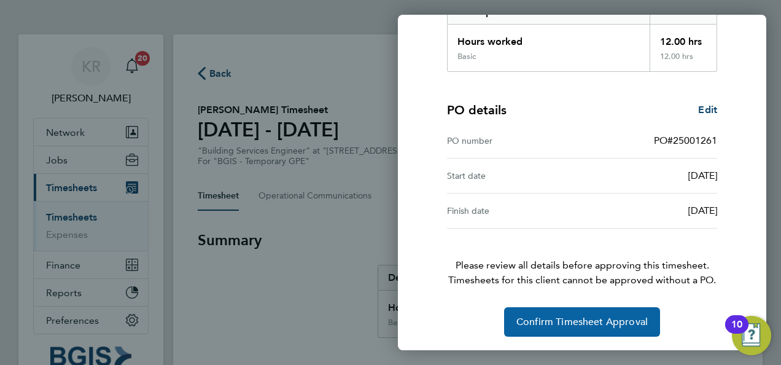
click at [580, 307] on button "Confirm Timesheet Approval" at bounding box center [582, 321] width 156 height 29
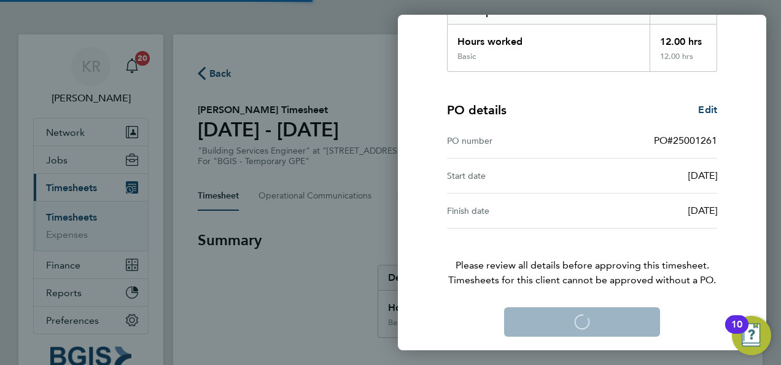
click at [440, 152] on div "Timesheet approval of Vinaykumar Patel Building Services Engineer · BGIS - Temp…" at bounding box center [582, 91] width 300 height 490
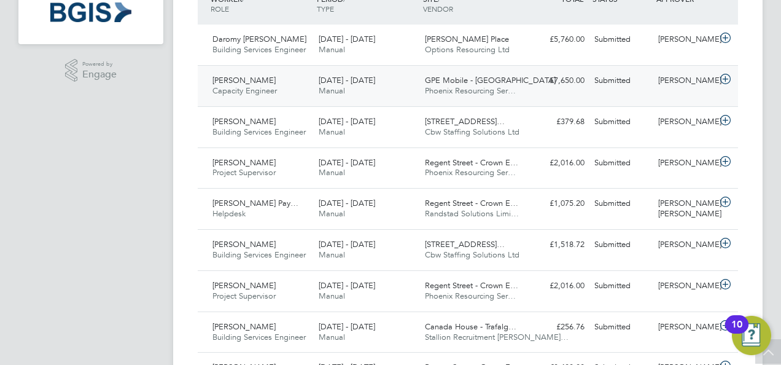
click at [728, 81] on icon at bounding box center [725, 79] width 15 height 10
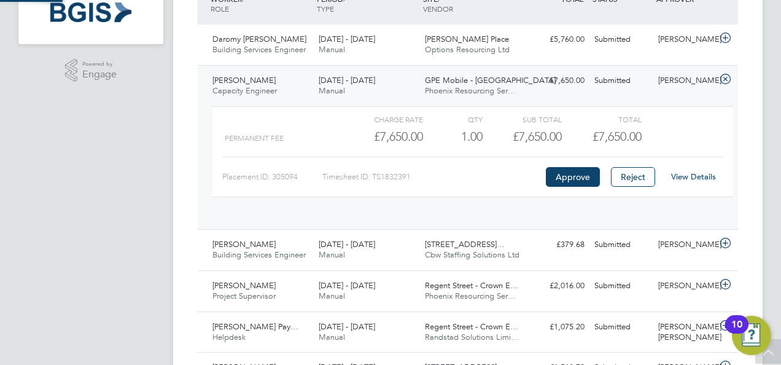
scroll to position [21, 120]
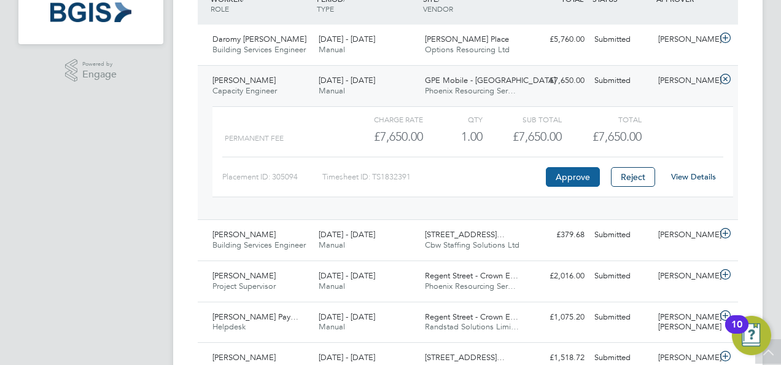
click at [578, 172] on button "Approve" at bounding box center [573, 177] width 54 height 20
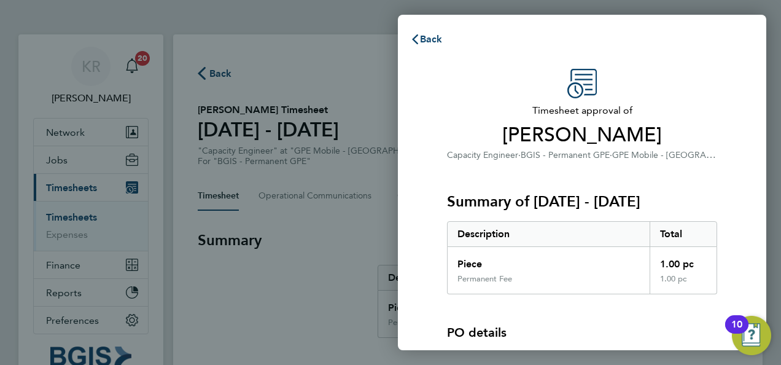
click at [730, 102] on div "Timesheet approval of [PERSON_NAME] Capacity Engineer · BGIS - Permanent GPE · …" at bounding box center [582, 279] width 300 height 420
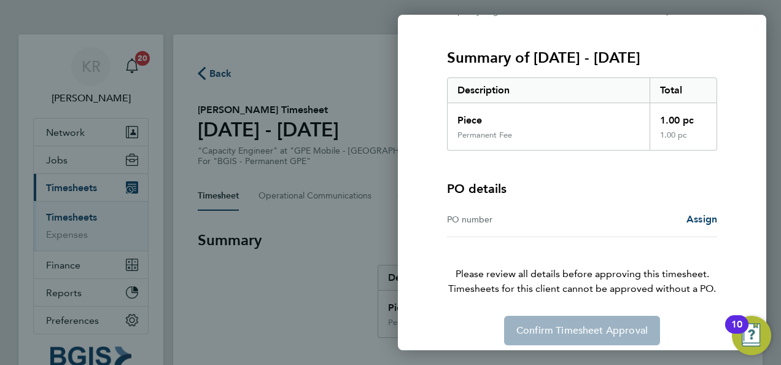
scroll to position [152, 0]
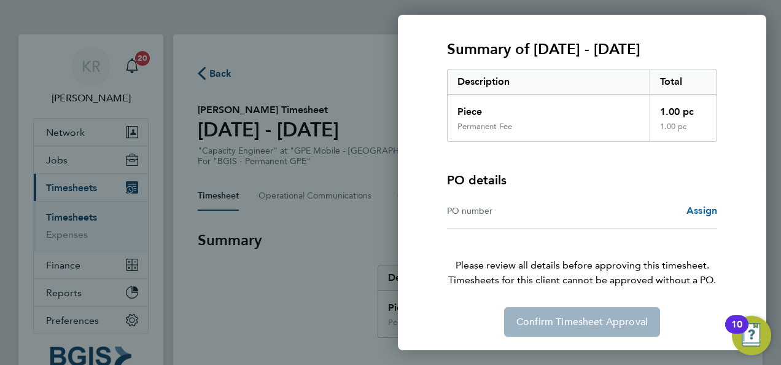
click at [697, 205] on span "Assign" at bounding box center [702, 211] width 31 height 12
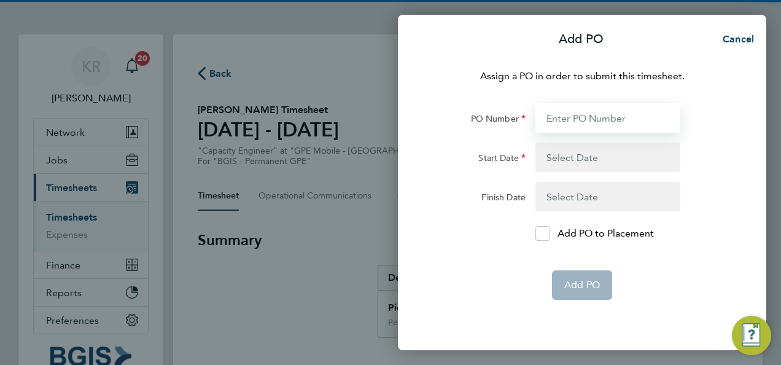
click at [585, 118] on input "PO Number" at bounding box center [608, 117] width 145 height 29
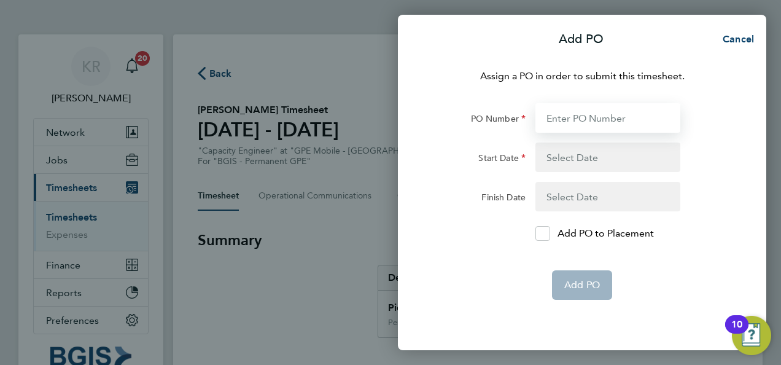
paste input "PO#25001262"
type input "PO#25001262"
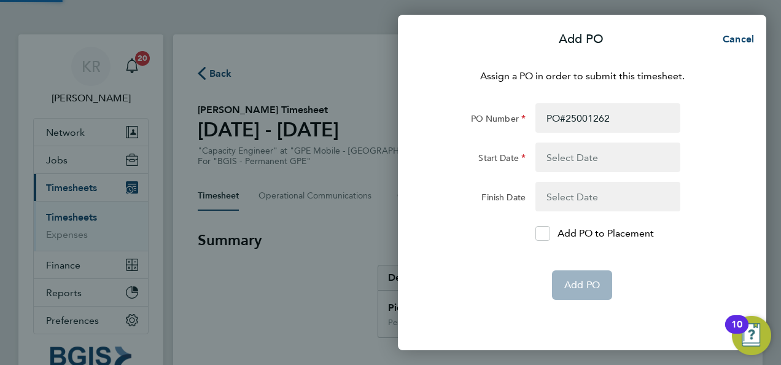
click at [595, 144] on button "button" at bounding box center [608, 157] width 145 height 29
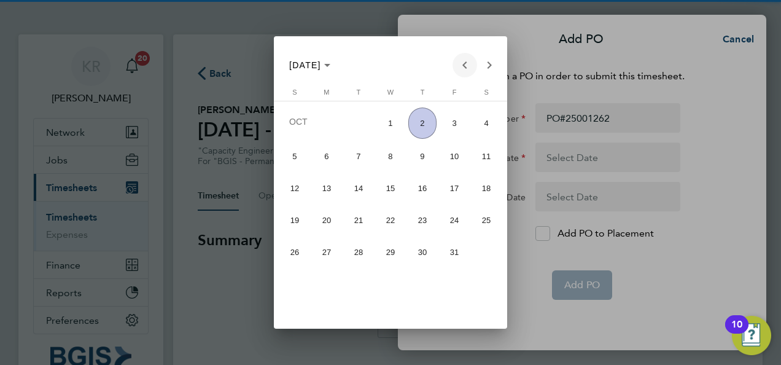
click at [467, 57] on span "Previous month" at bounding box center [465, 65] width 25 height 25
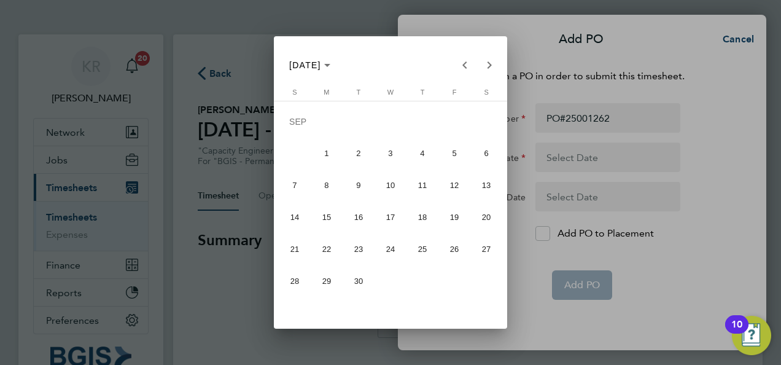
click at [483, 248] on span "27" at bounding box center [486, 249] width 29 height 29
type input "27 Sep 25"
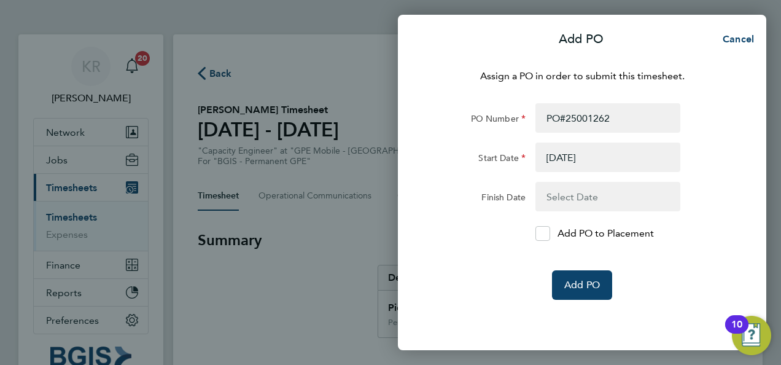
click at [572, 195] on button "button" at bounding box center [608, 196] width 145 height 29
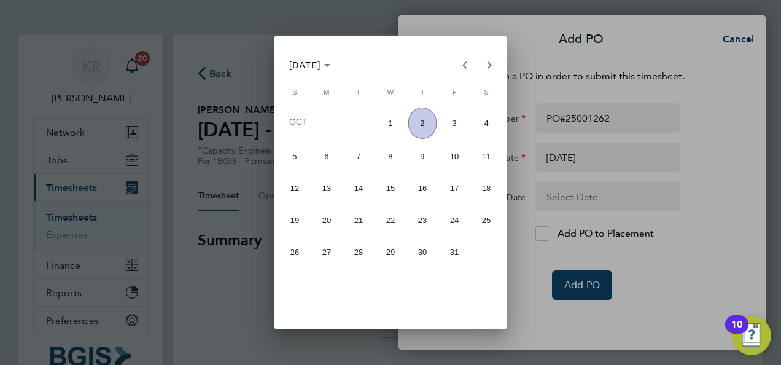
click at [450, 114] on span "3" at bounding box center [454, 122] width 29 height 31
type input "03 Oct 25"
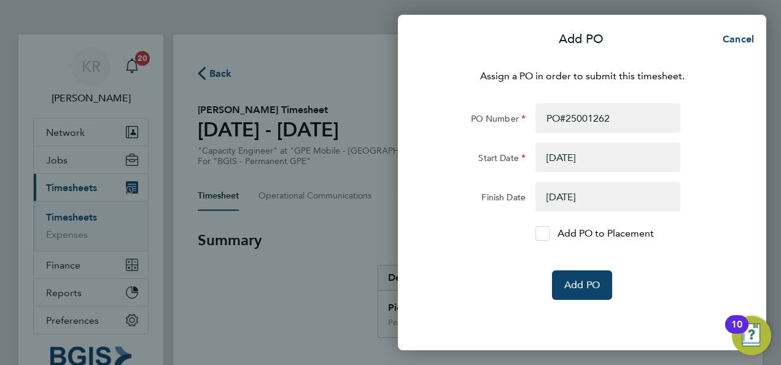
click at [536, 231] on div at bounding box center [543, 233] width 15 height 15
click at [547, 233] on input "Add PO to Placement" at bounding box center [547, 233] width 0 height 0
click at [574, 285] on span "Add PO" at bounding box center [582, 285] width 36 height 12
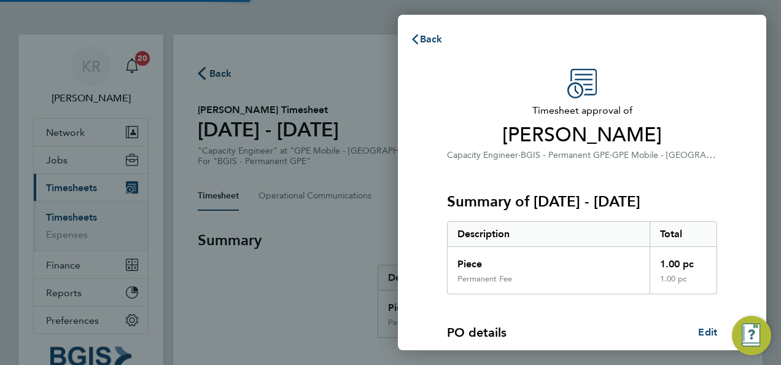
click at [709, 155] on span "GPE Mobile - London" at bounding box center [683, 155] width 142 height 12
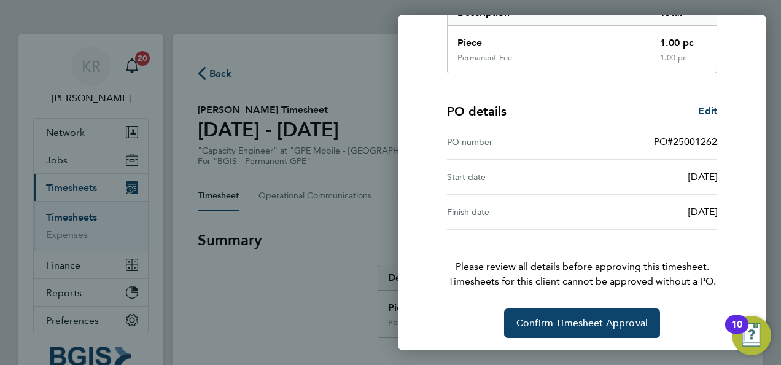
scroll to position [222, 0]
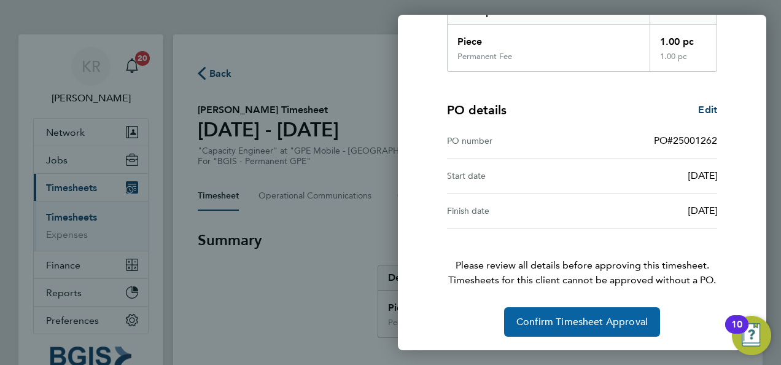
click at [587, 321] on span "Confirm Timesheet Approval" at bounding box center [582, 322] width 131 height 12
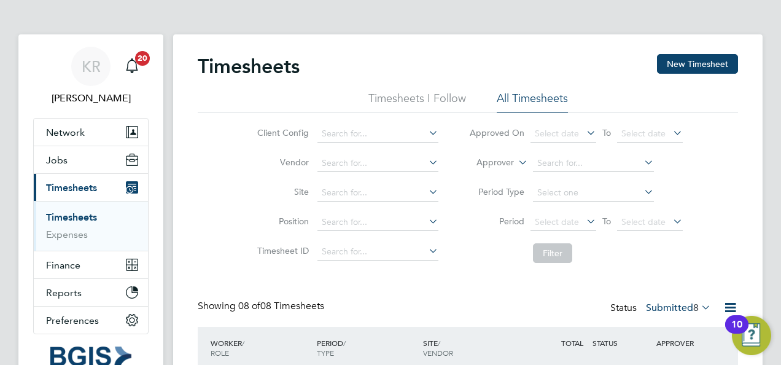
click at [769, 106] on div "KR [PERSON_NAME] Notifications 20 Applications: Network Sites Workers Jobs Posi…" at bounding box center [390, 370] width 781 height 741
